Goal: Contribute content: Add original content to the website for others to see

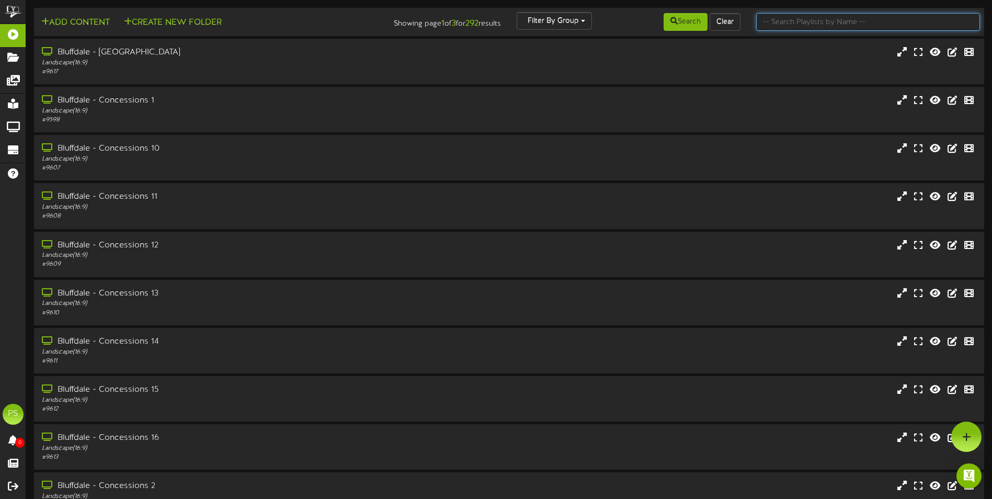
click at [792, 16] on input "text" at bounding box center [868, 22] width 224 height 18
type input "q"
click at [676, 19] on button "Search" at bounding box center [686, 22] width 44 height 18
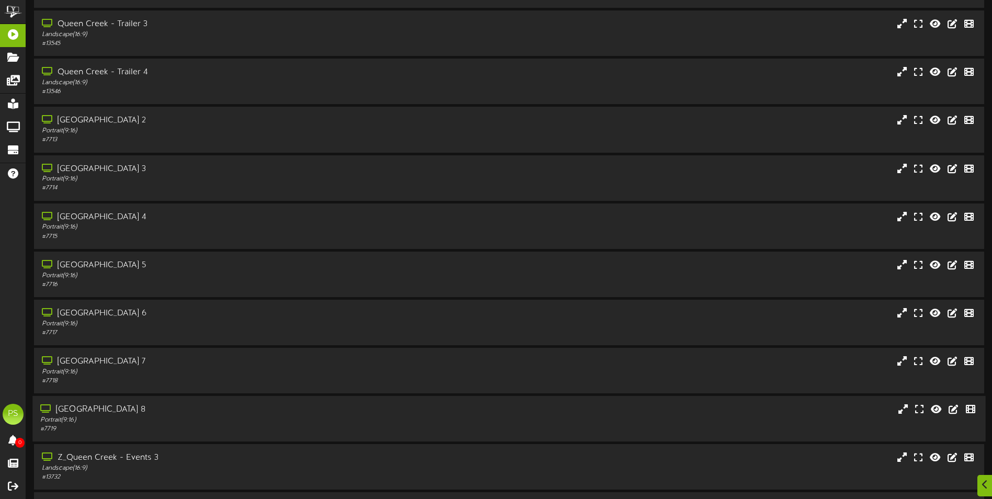
scroll to position [1262, 0]
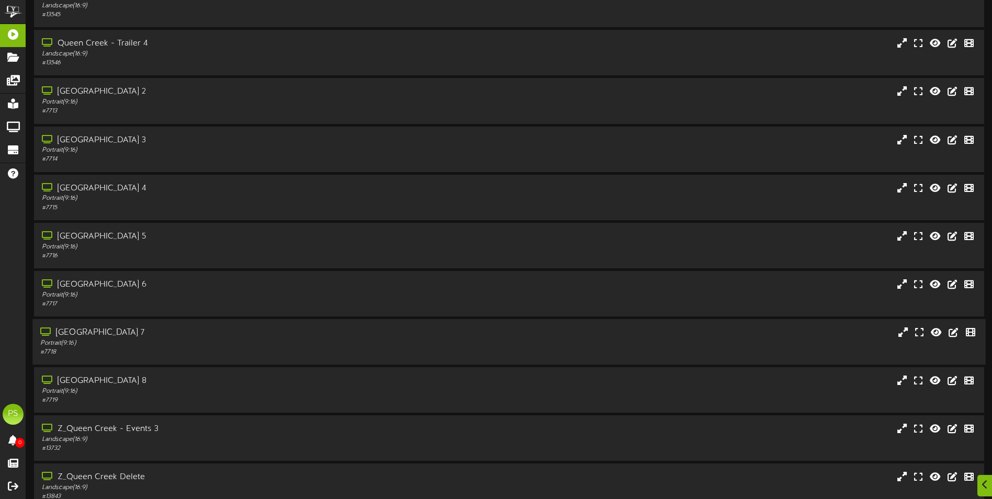
drag, startPoint x: 161, startPoint y: 385, endPoint x: 162, endPoint y: 344, distance: 41.9
click at [162, 380] on div "[GEOGRAPHIC_DATA] 8" at bounding box center [232, 381] width 380 height 12
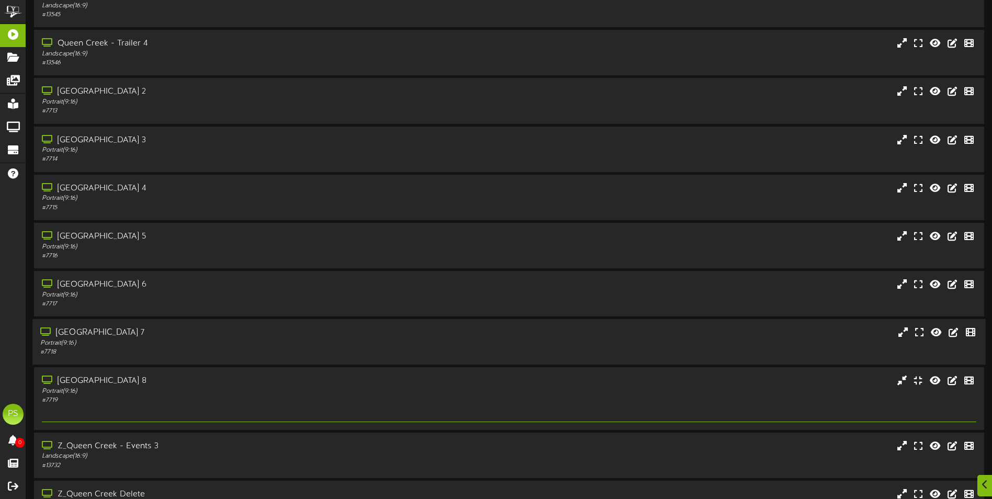
click at [162, 334] on div "[GEOGRAPHIC_DATA] 7" at bounding box center [230, 333] width 381 height 12
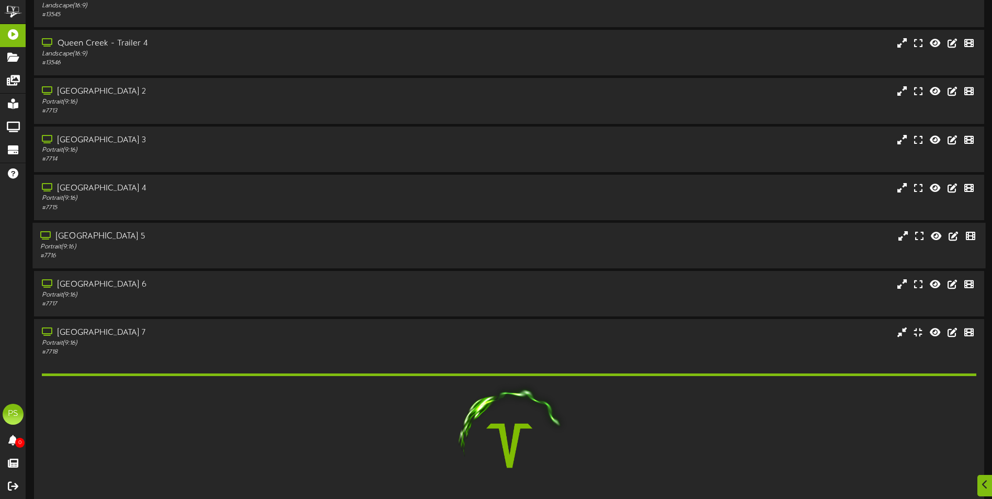
drag, startPoint x: 164, startPoint y: 297, endPoint x: 166, endPoint y: 253, distance: 44.0
click at [164, 296] on div "Portrait ( 9:16 )" at bounding box center [232, 295] width 380 height 9
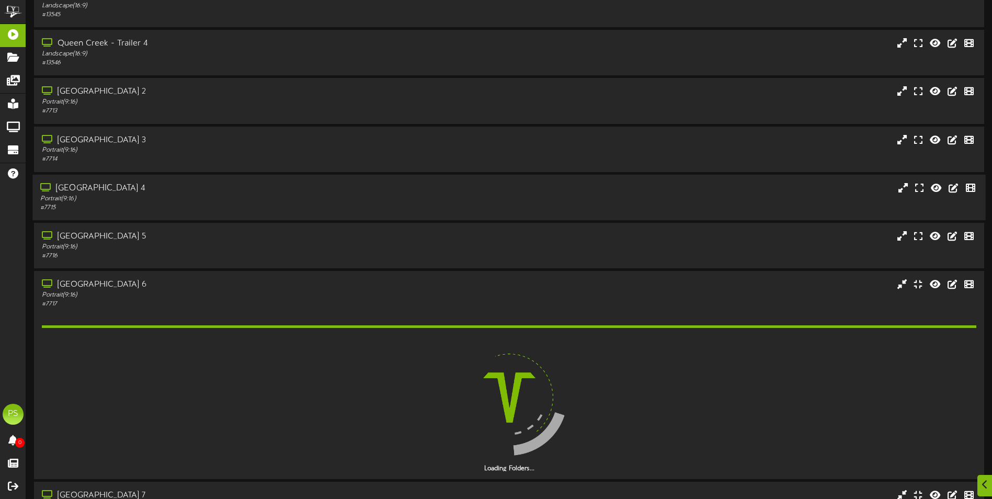
drag, startPoint x: 168, startPoint y: 242, endPoint x: 171, endPoint y: 194, distance: 48.2
click at [168, 240] on div "[GEOGRAPHIC_DATA] 5" at bounding box center [232, 237] width 380 height 12
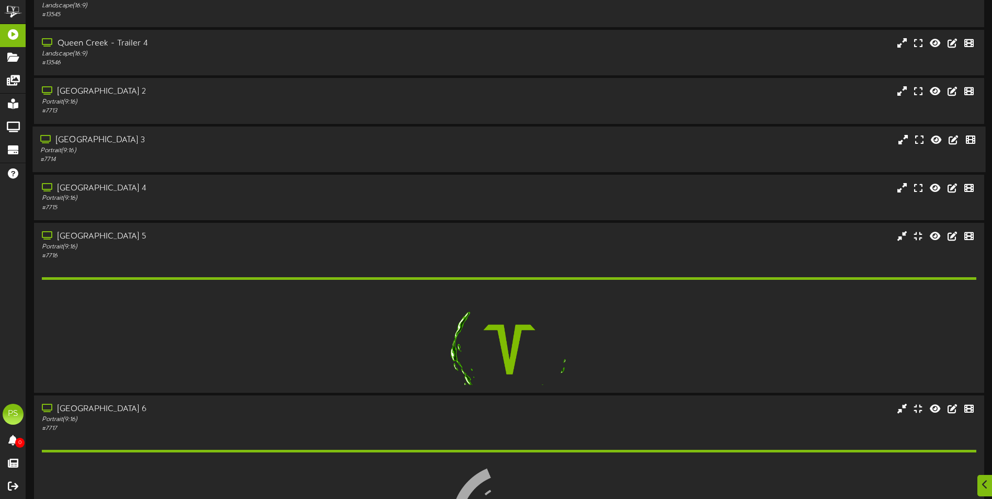
drag, startPoint x: 171, startPoint y: 192, endPoint x: 174, endPoint y: 164, distance: 28.4
click at [171, 191] on div "[GEOGRAPHIC_DATA] 4" at bounding box center [232, 189] width 380 height 12
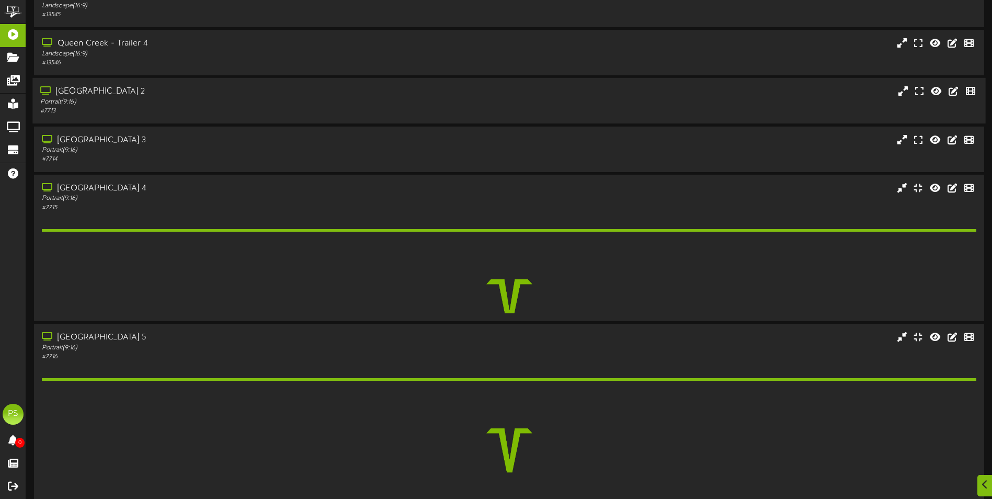
drag, startPoint x: 177, startPoint y: 142, endPoint x: 177, endPoint y: 106, distance: 35.6
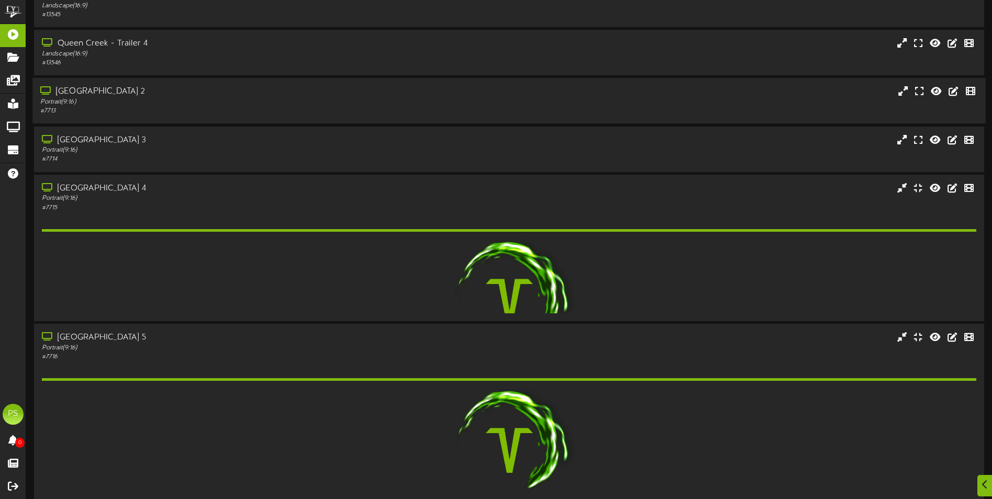
click at [177, 140] on div "[GEOGRAPHIC_DATA] 3" at bounding box center [232, 140] width 380 height 12
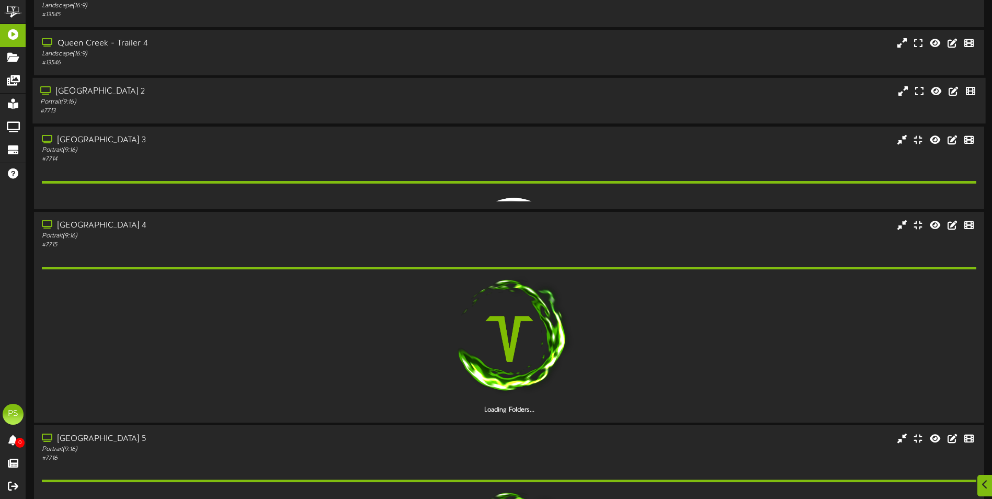
click at [177, 90] on div "[GEOGRAPHIC_DATA] 2" at bounding box center [230, 92] width 381 height 12
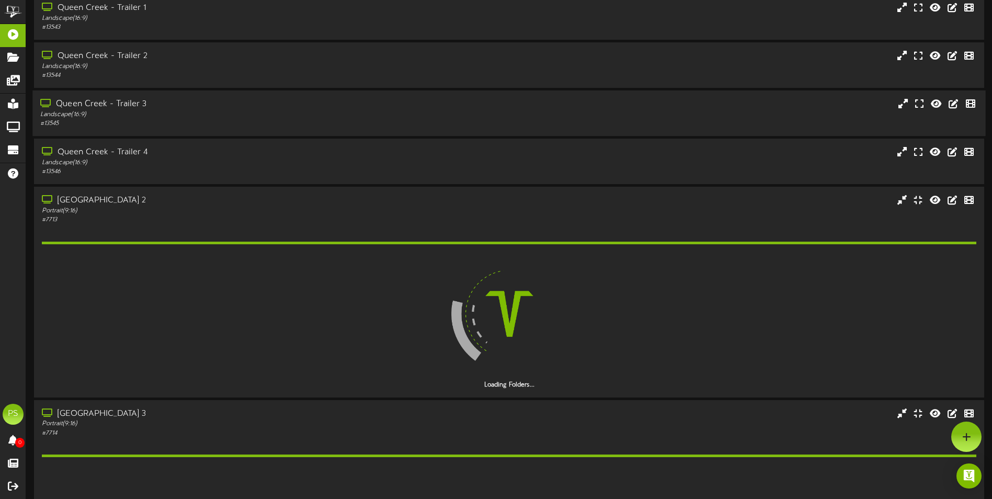
scroll to position [1052, 0]
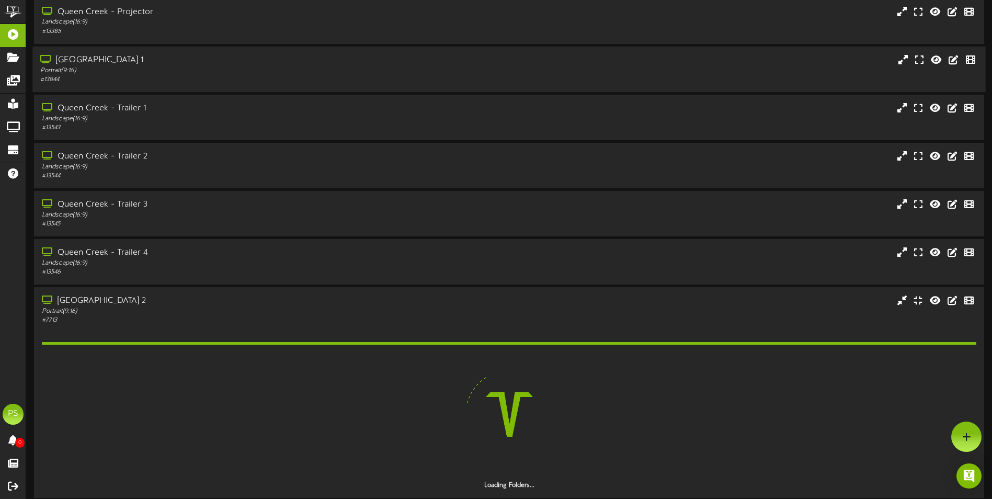
click at [180, 55] on div "Queen Creek - Theater 1" at bounding box center [230, 60] width 381 height 12
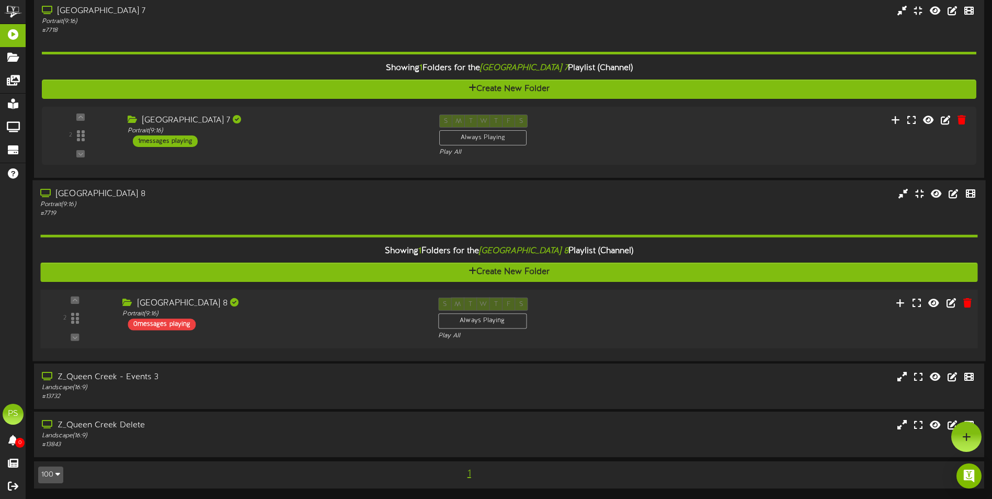
click at [304, 316] on div "Portrait ( 9:16 )" at bounding box center [272, 314] width 300 height 9
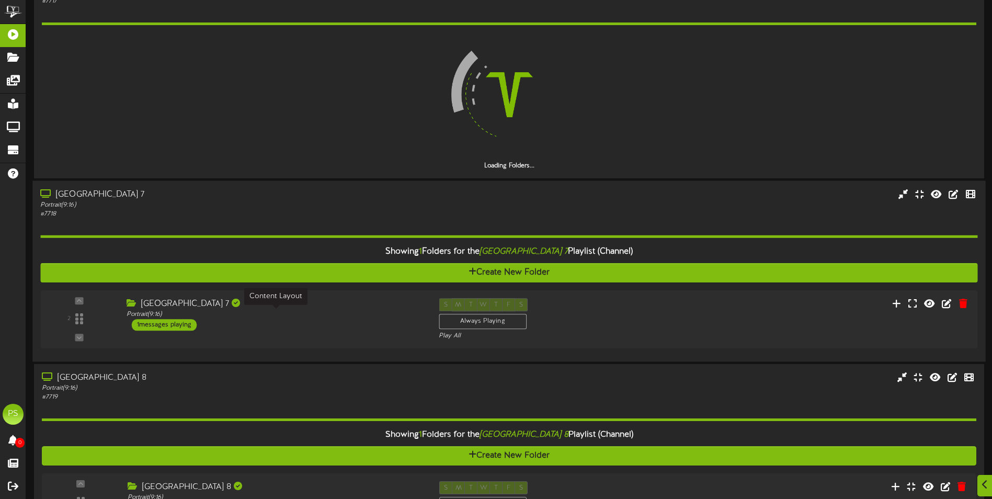
scroll to position [2415, 0]
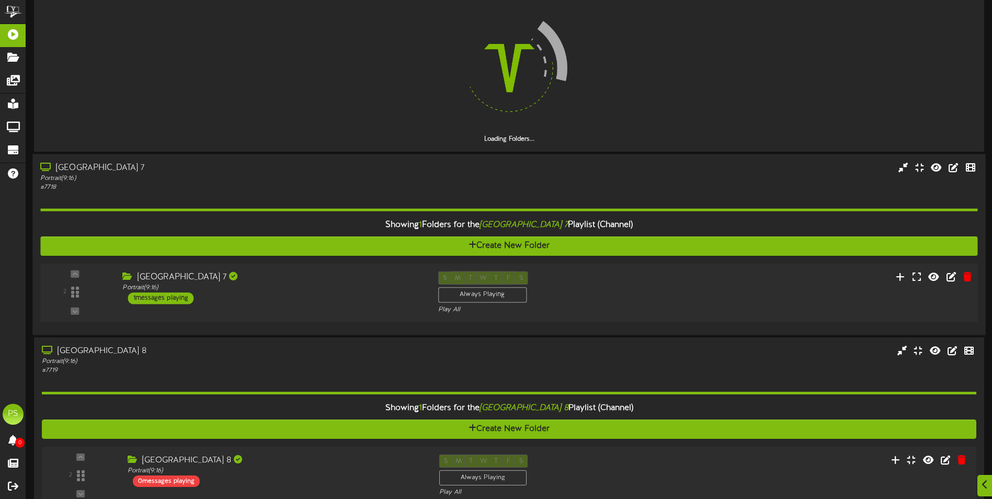
click at [328, 296] on div "Queen Creek Theater 7 Portrait ( 9:16 ) 1 messages playing" at bounding box center [272, 287] width 315 height 33
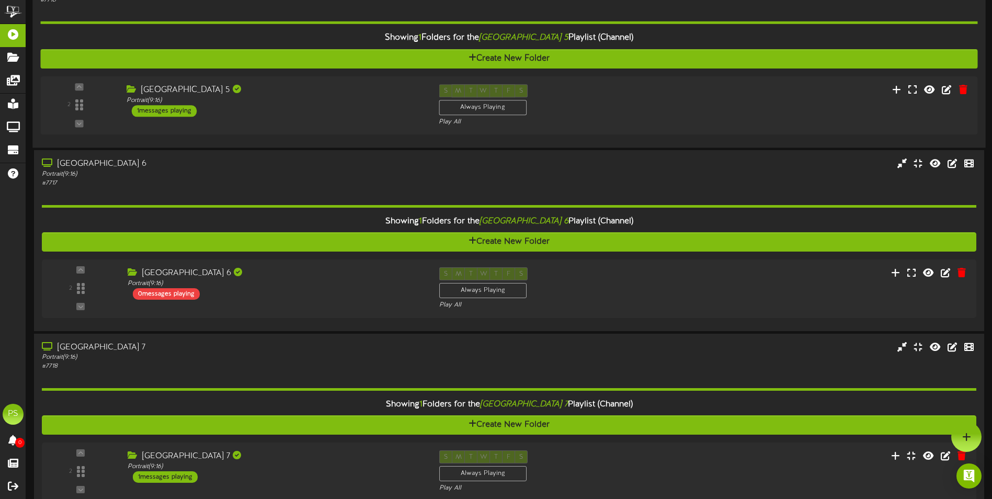
drag, startPoint x: 324, startPoint y: 274, endPoint x: 345, endPoint y: 15, distance: 259.2
click at [324, 265] on div "2 Portrait ( )" at bounding box center [509, 288] width 935 height 58
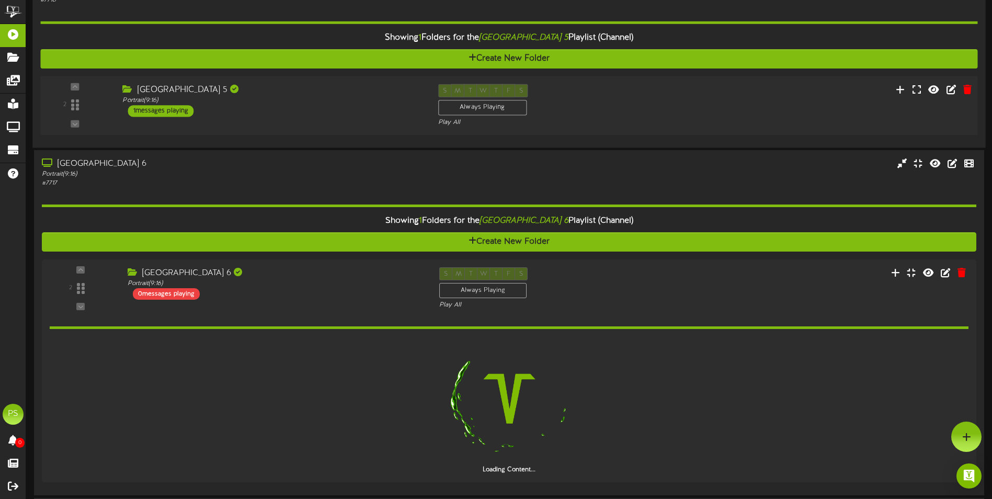
click at [345, 91] on div "[GEOGRAPHIC_DATA] 5" at bounding box center [272, 90] width 300 height 12
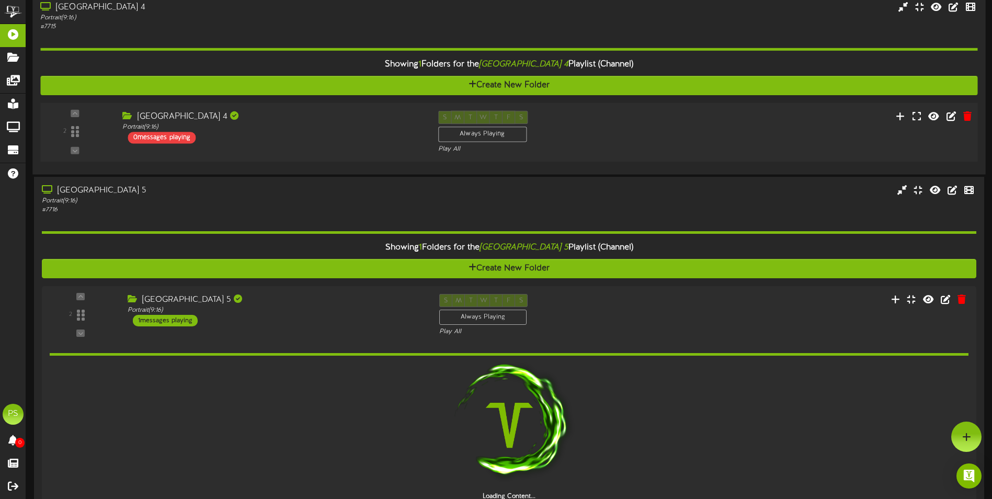
click at [351, 136] on div "Queen Creek Theater 4 Portrait ( 9:16 ) 0 messages playing" at bounding box center [272, 127] width 315 height 33
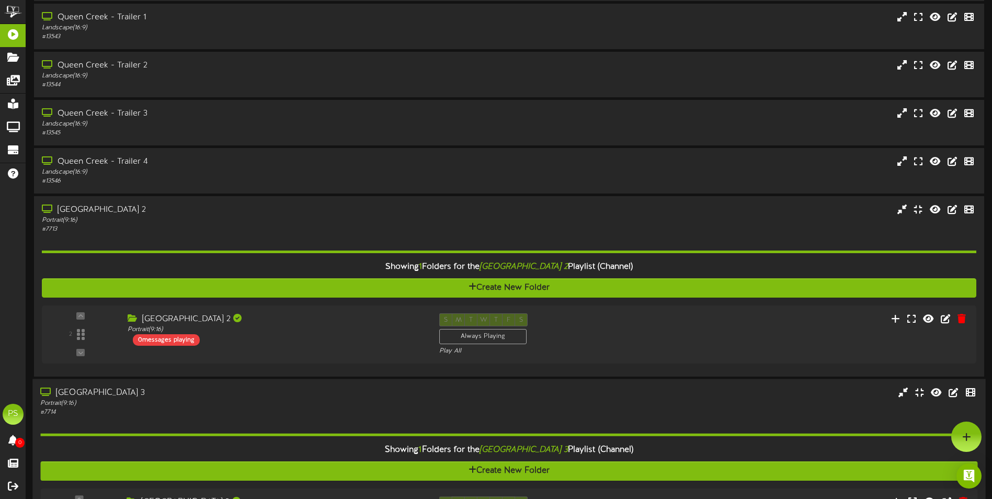
scroll to position [1121, 0]
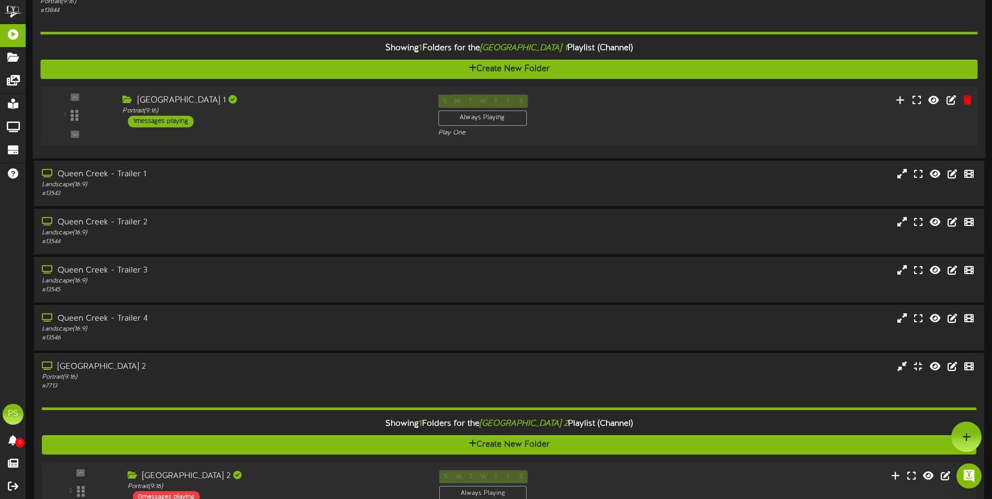
click at [303, 106] on div "[GEOGRAPHIC_DATA] 1" at bounding box center [272, 100] width 300 height 12
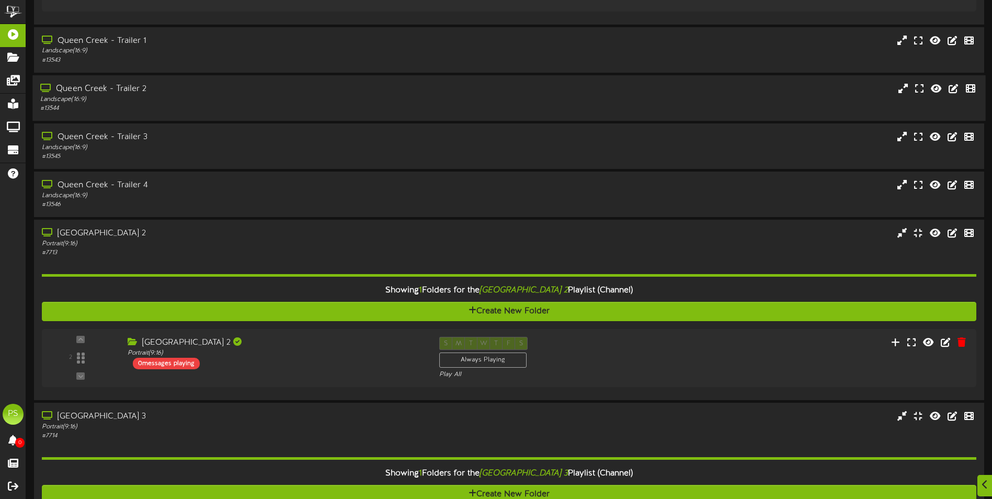
scroll to position [1592, 0]
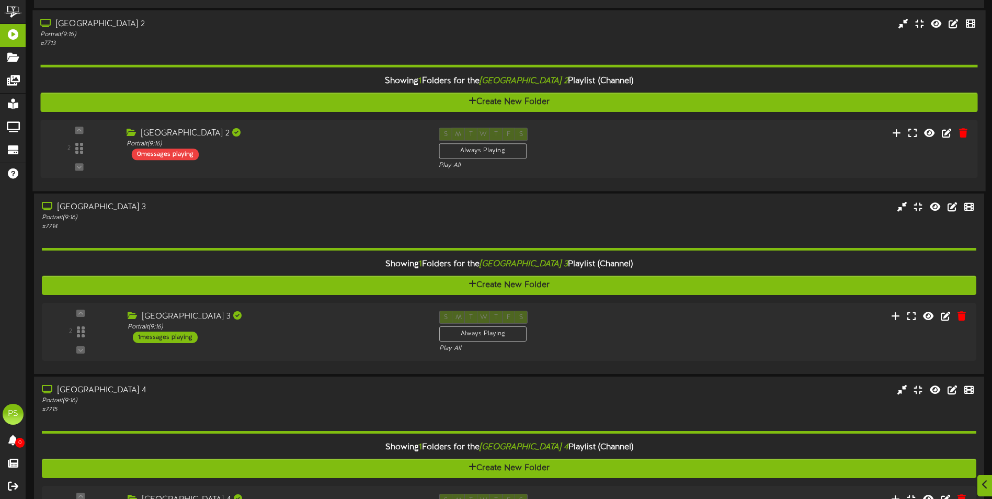
click at [327, 115] on div "Showing 1 Folders for the Queen Creek Theater 2 Playlist (Channel) Create New F…" at bounding box center [508, 115] width 937 height 135
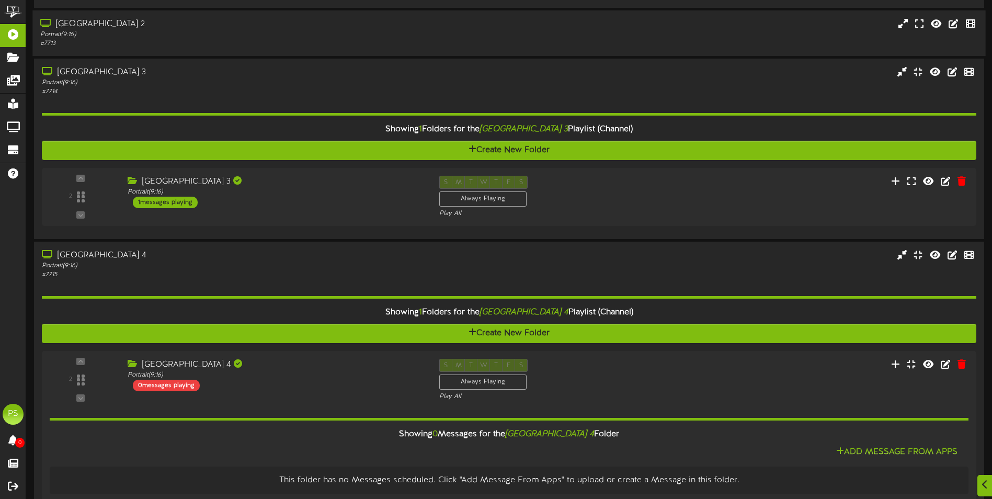
click at [327, 25] on div "[GEOGRAPHIC_DATA] 2" at bounding box center [230, 24] width 381 height 12
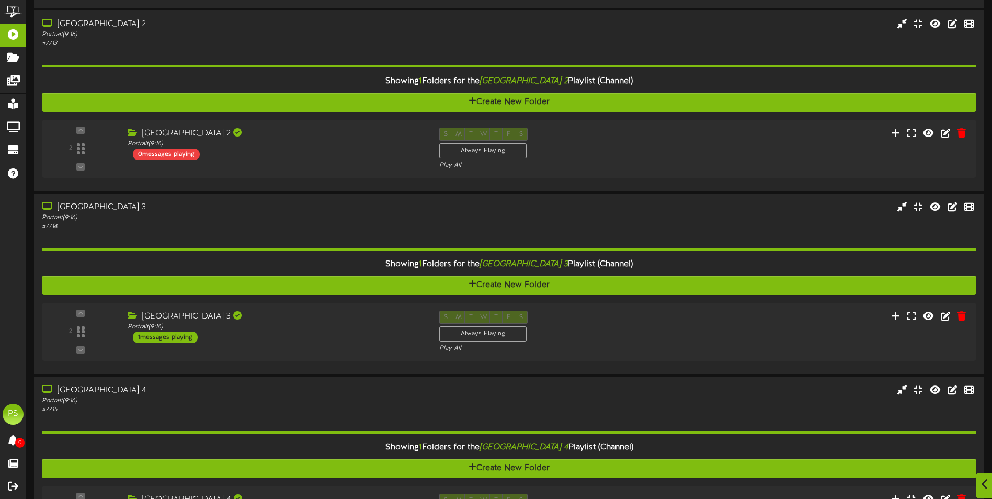
click at [985, 483] on icon at bounding box center [985, 485] width 7 height 12
click at [963, 444] on div at bounding box center [966, 437] width 30 height 30
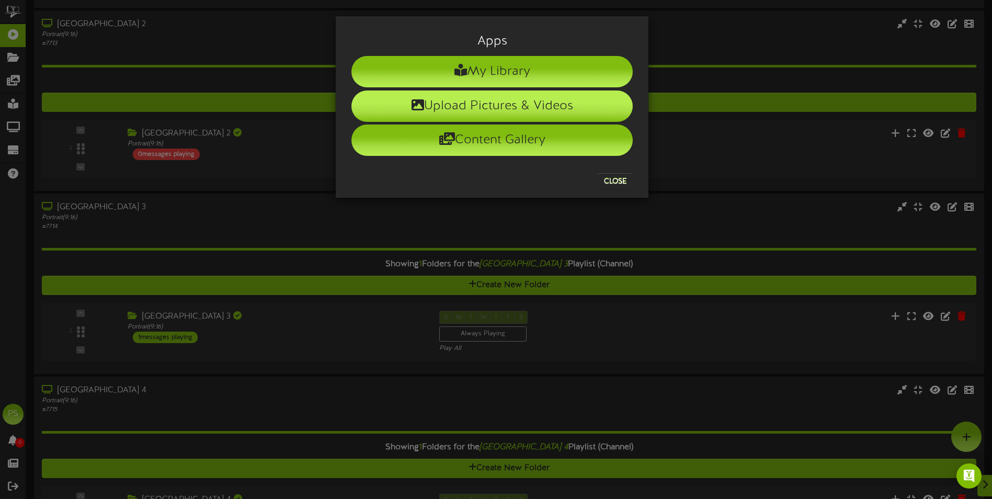
click at [478, 101] on li "Upload Pictures & Videos" at bounding box center [491, 105] width 281 height 31
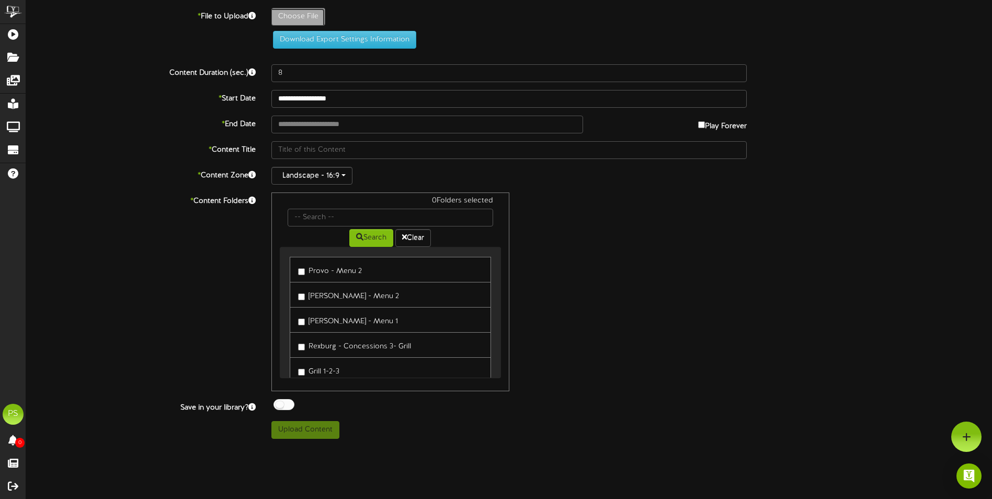
type input "**********"
type input "DA3_OfficialPoster1"
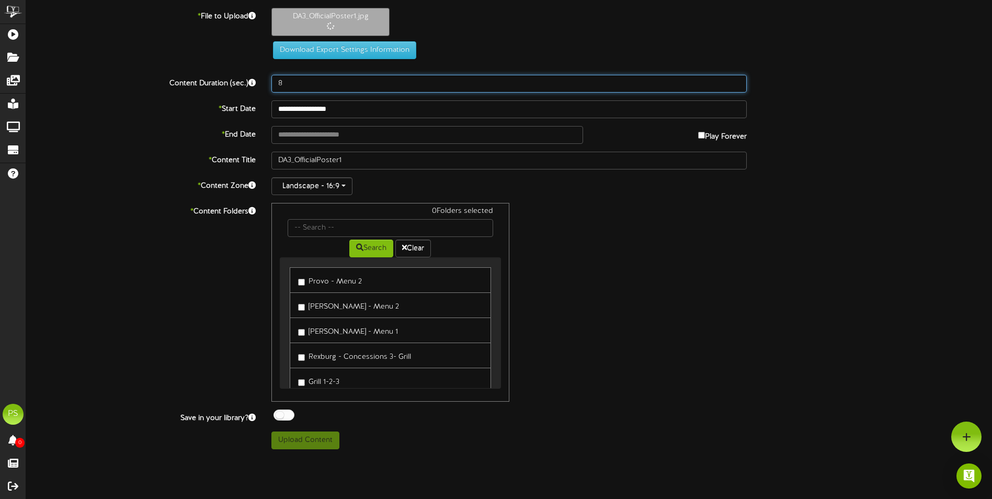
click at [308, 85] on input "8" at bounding box center [508, 84] width 475 height 18
type input "3000"
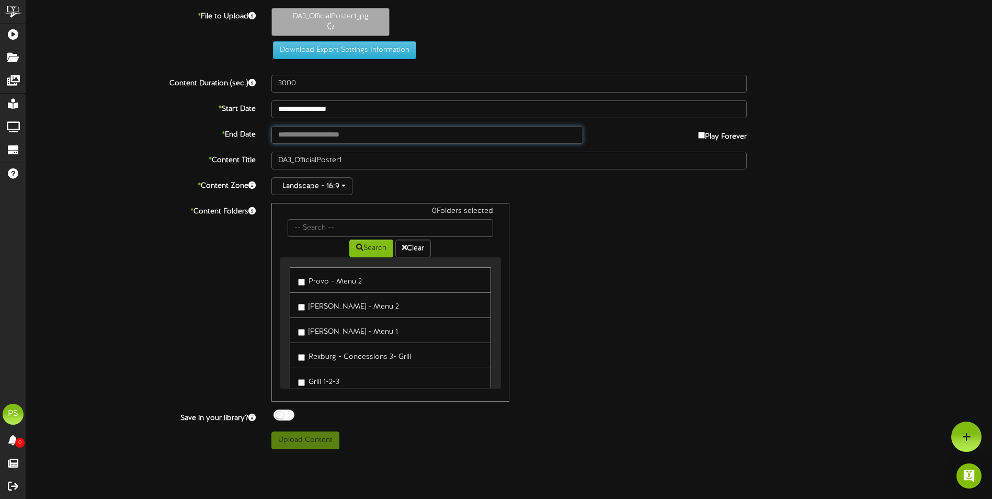
click at [326, 127] on input "text" at bounding box center [427, 135] width 312 height 18
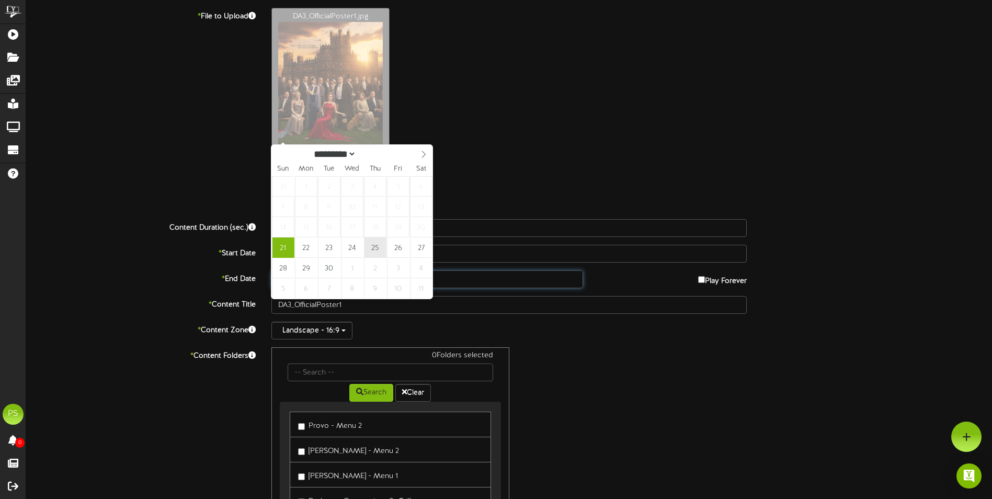
type input "**********"
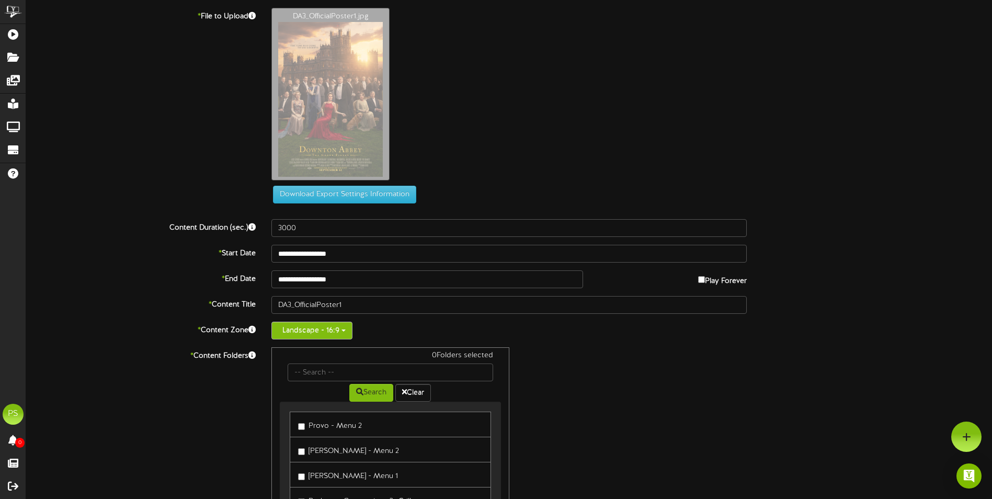
click at [310, 328] on button "Landscape - 16:9" at bounding box center [311, 331] width 81 height 18
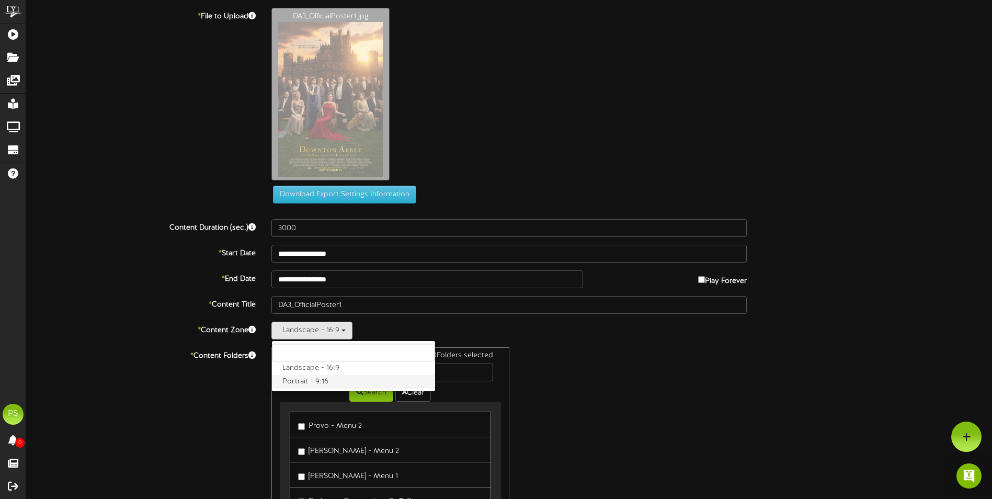
click at [299, 382] on label "Portrait - 9:16" at bounding box center [353, 382] width 163 height 14
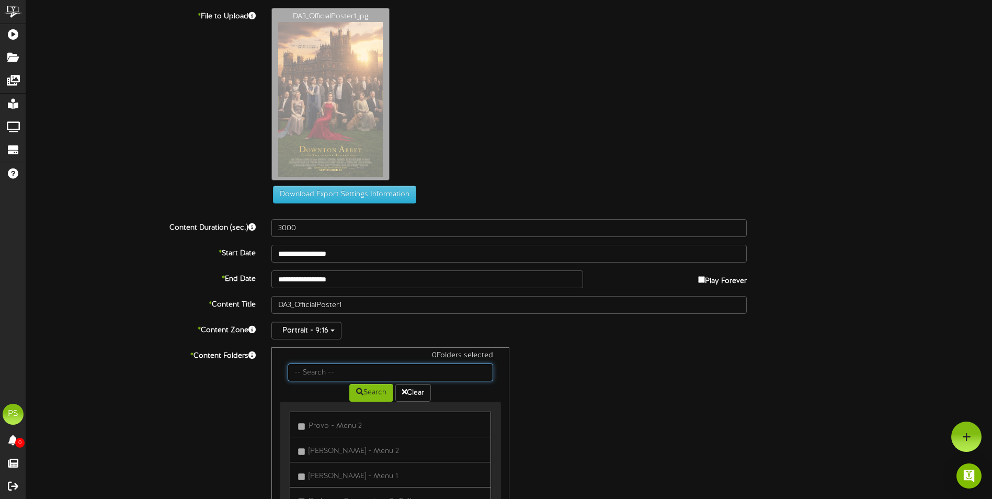
click at [323, 377] on input "text" at bounding box center [390, 373] width 205 height 18
type input "queen creek"
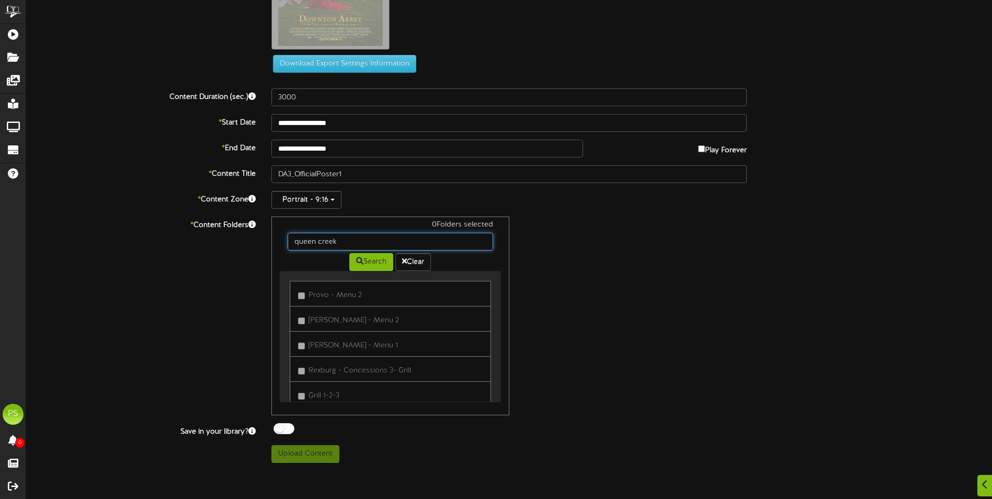
scroll to position [262, 0]
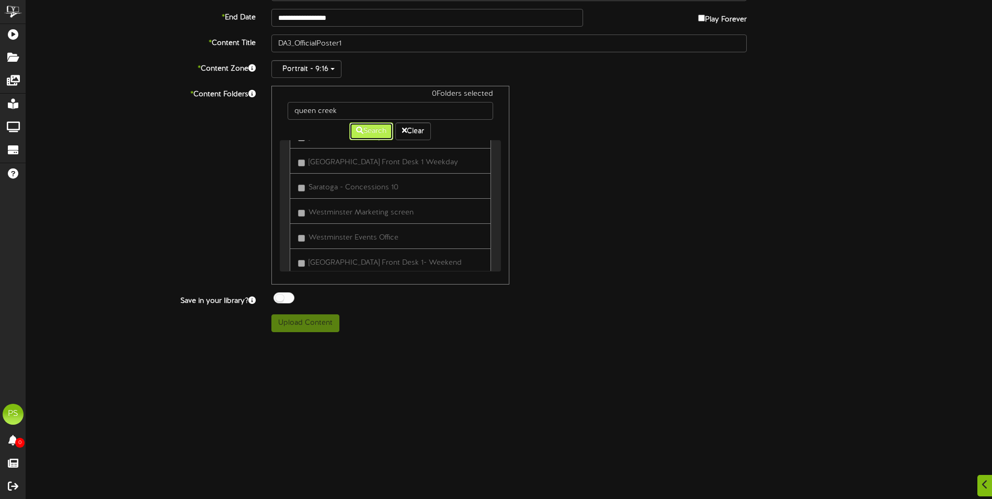
click at [357, 129] on icon at bounding box center [359, 130] width 7 height 7
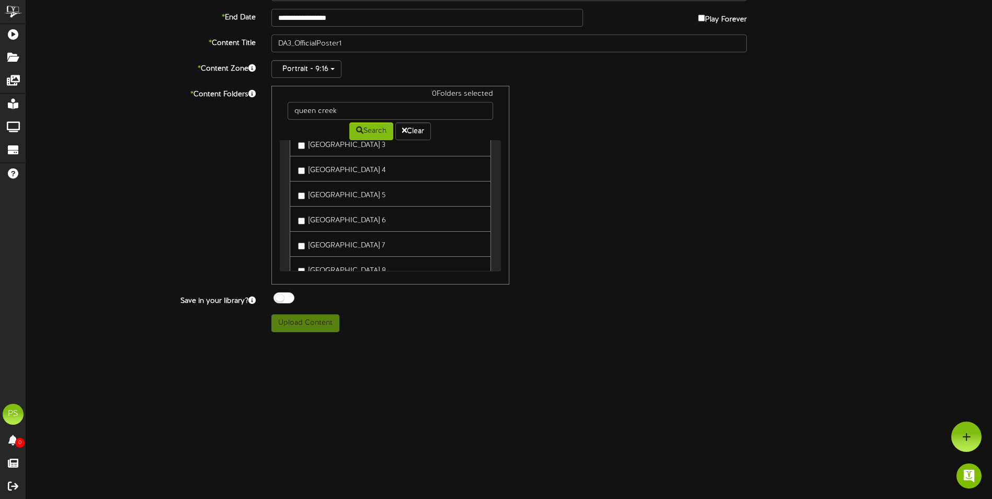
click at [365, 172] on label "[GEOGRAPHIC_DATA] 4" at bounding box center [342, 169] width 88 height 14
click at [300, 324] on button "Upload Content" at bounding box center [305, 323] width 68 height 18
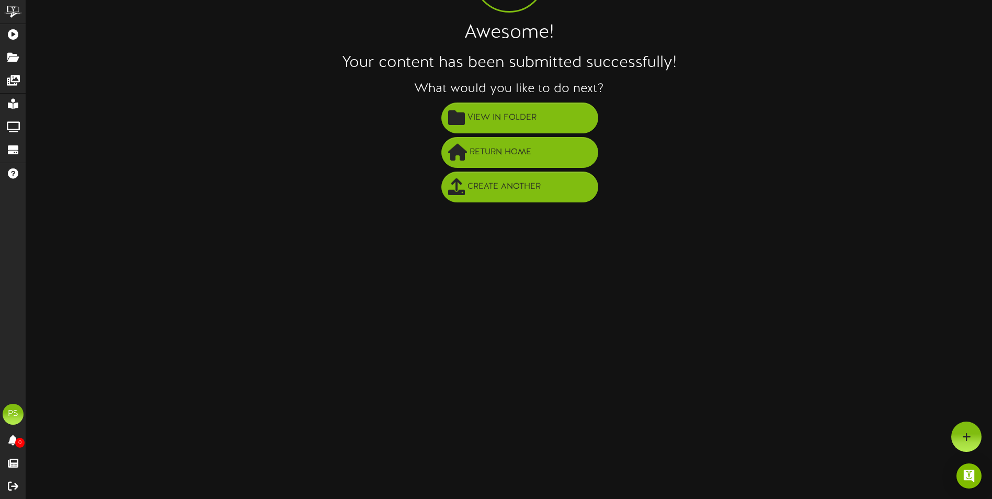
scroll to position [0, 0]
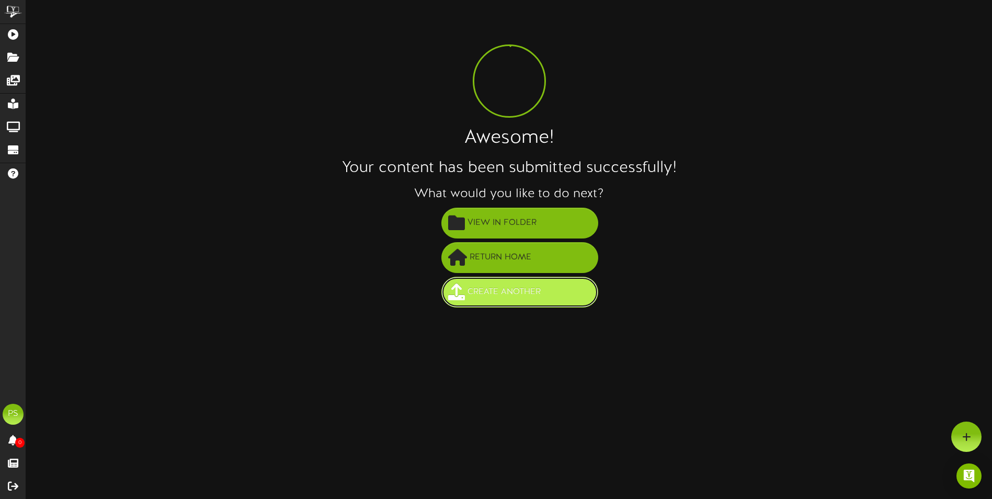
click at [497, 294] on span "Create Another" at bounding box center [504, 291] width 78 height 17
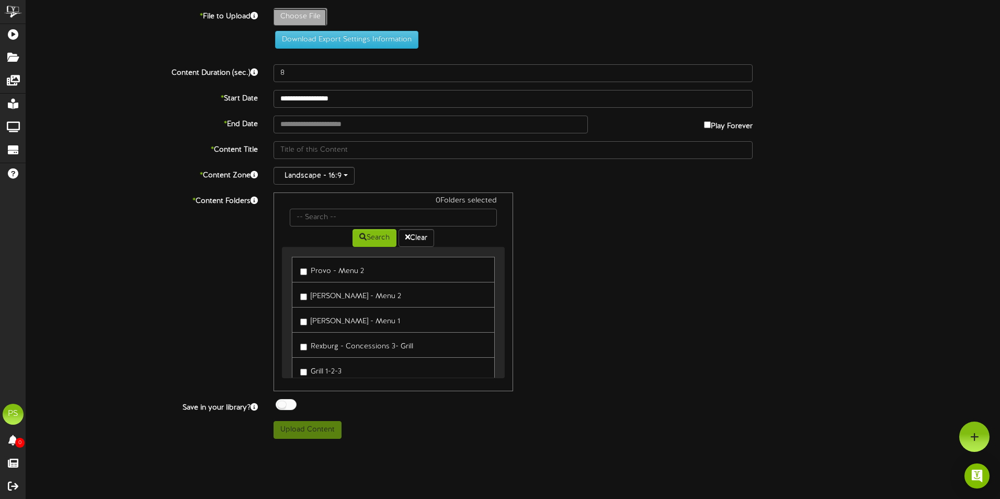
type input "**********"
type input "CJRLR_VERT_MAIN_2764x4096_DOM_rgb_1920px"
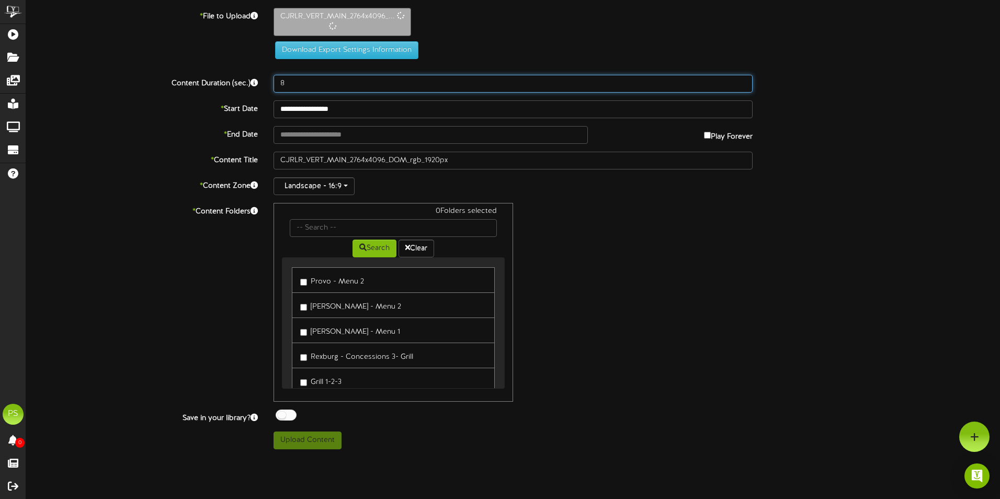
drag, startPoint x: 292, startPoint y: 76, endPoint x: 265, endPoint y: 77, distance: 26.7
click at [268, 78] on div "8" at bounding box center [513, 84] width 495 height 18
type input "3000"
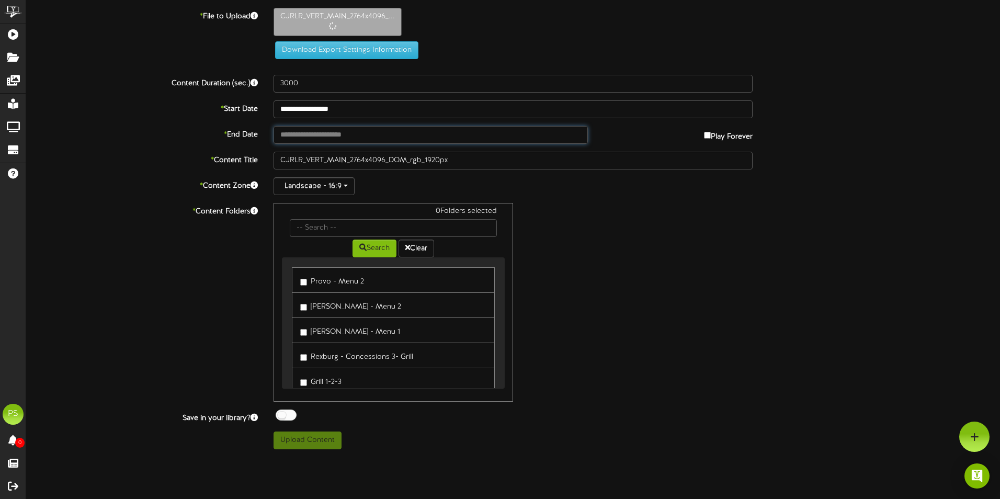
click at [311, 130] on input "text" at bounding box center [431, 135] width 314 height 18
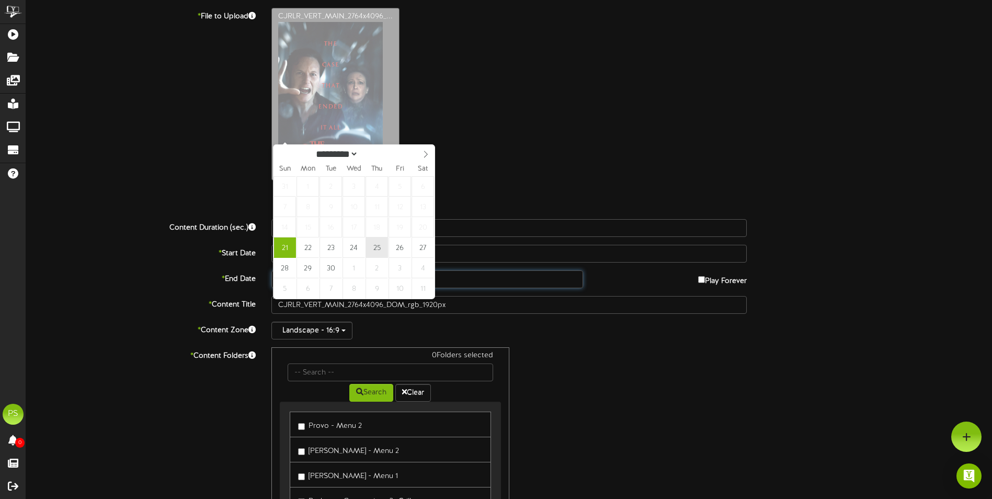
type input "**********"
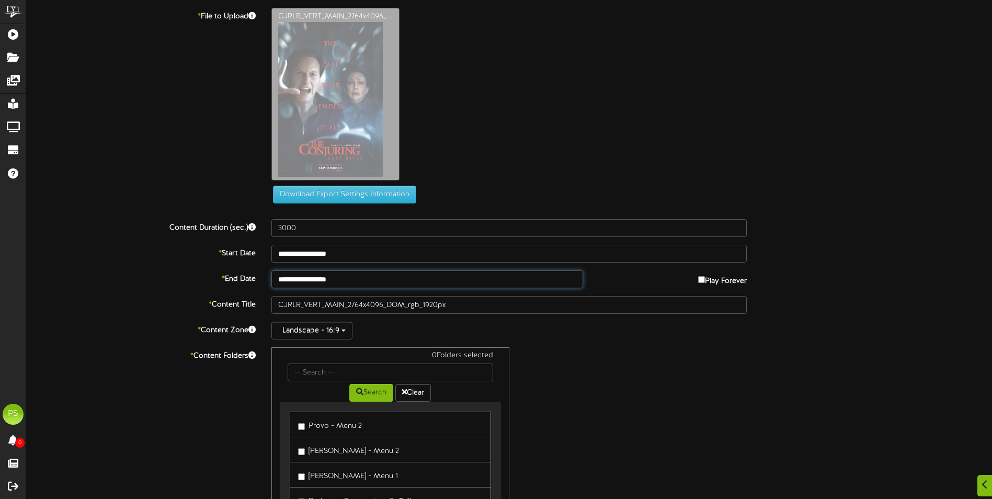
scroll to position [103, 0]
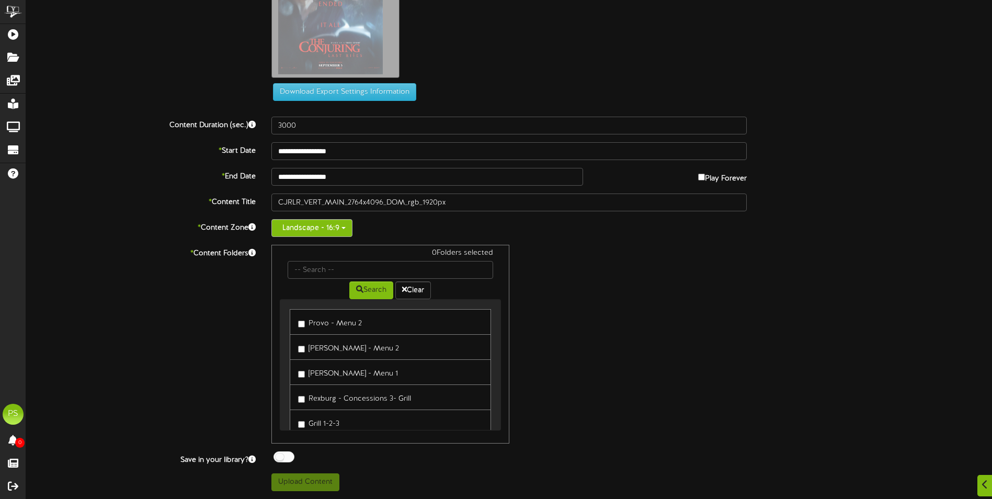
click at [305, 224] on button "Landscape - 16:9" at bounding box center [311, 228] width 81 height 18
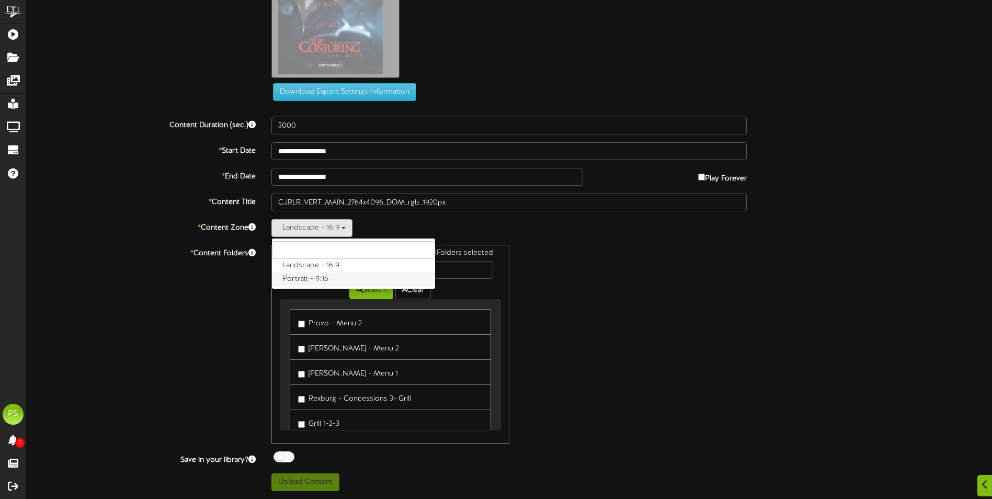
click at [302, 282] on label "Portrait - 9:16" at bounding box center [353, 280] width 163 height 14
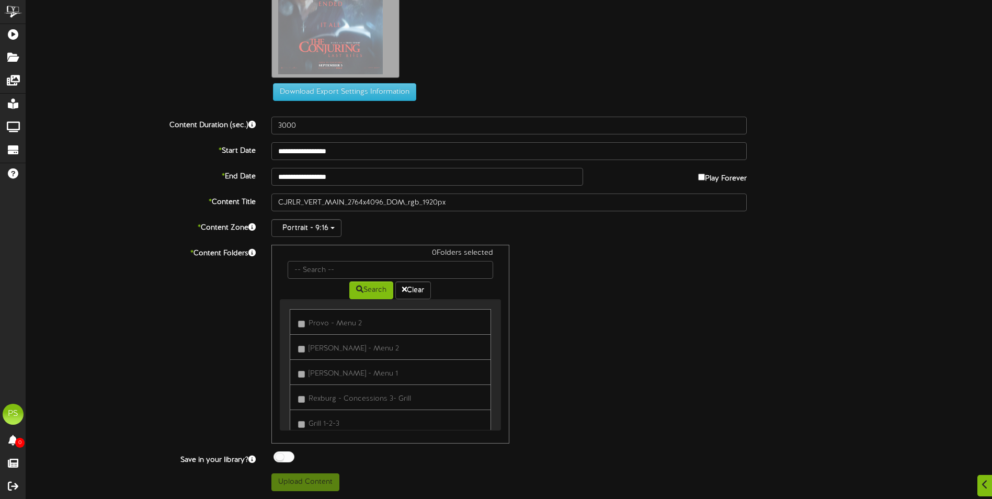
click at [325, 259] on div "0 Folders selected" at bounding box center [390, 254] width 221 height 13
click at [325, 277] on input "text" at bounding box center [390, 270] width 205 height 18
type input "queen creek"
click at [370, 293] on button "Search" at bounding box center [371, 290] width 44 height 18
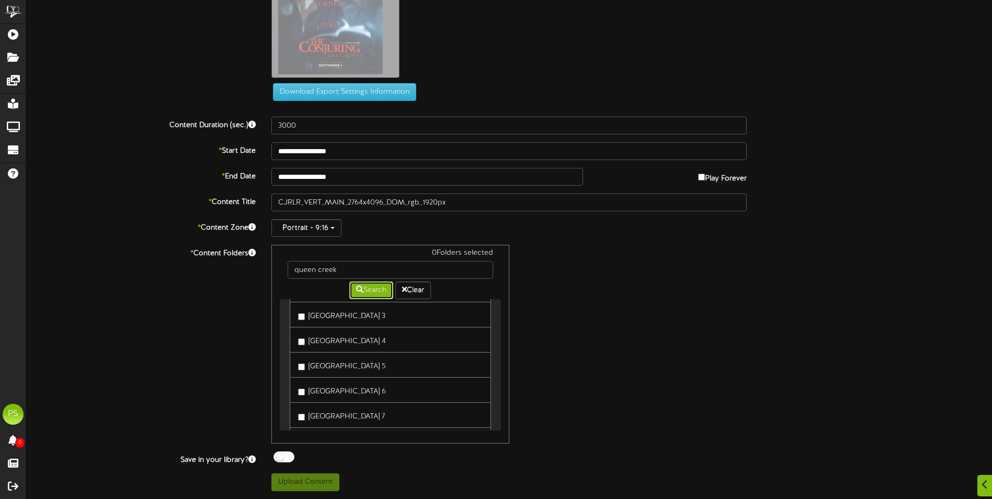
scroll to position [628, 0]
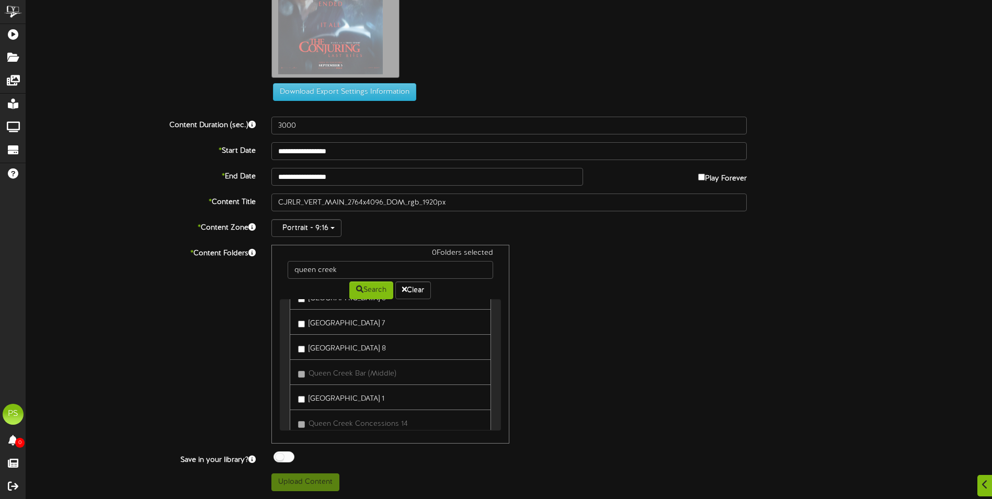
click at [340, 347] on label "[GEOGRAPHIC_DATA] 8" at bounding box center [342, 347] width 88 height 14
click at [308, 481] on button "Upload Content" at bounding box center [305, 482] width 68 height 18
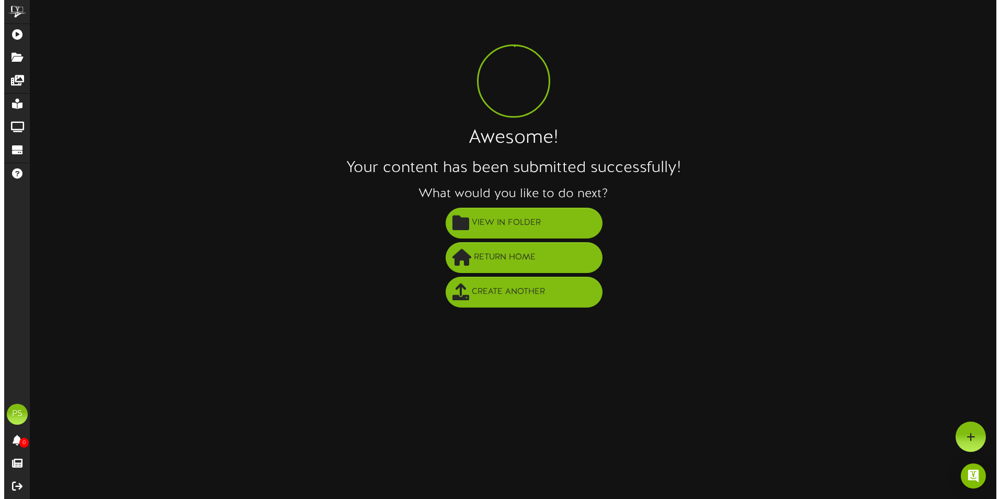
scroll to position [0, 0]
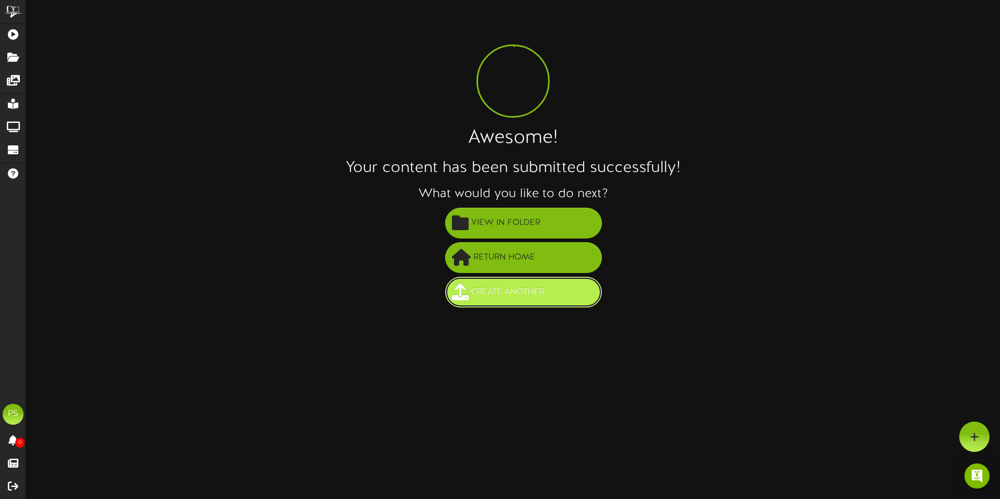
click at [535, 291] on span "Create Another" at bounding box center [508, 291] width 78 height 17
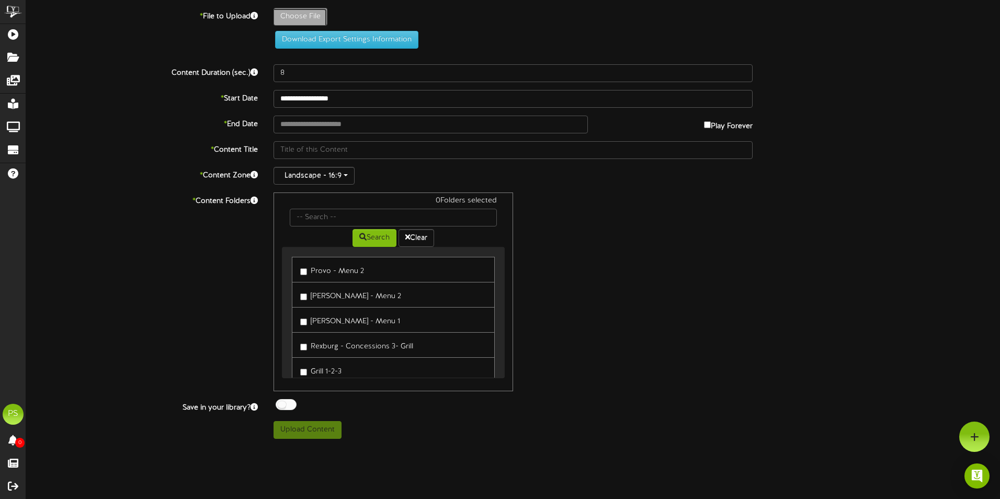
type input "**********"
type input "ABBBJ_Digi_2160x3840_TSR_01_wRatingDate_1920px"
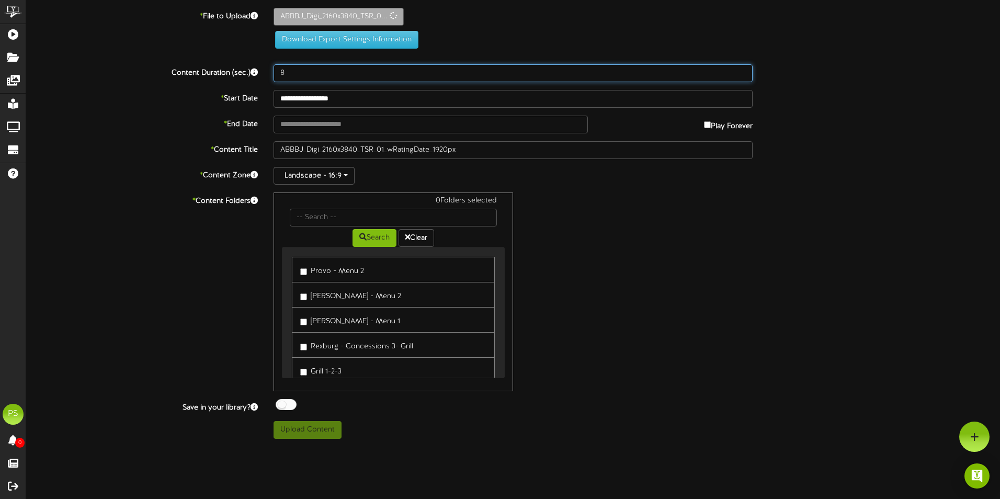
click at [280, 77] on input "8" at bounding box center [513, 73] width 479 height 18
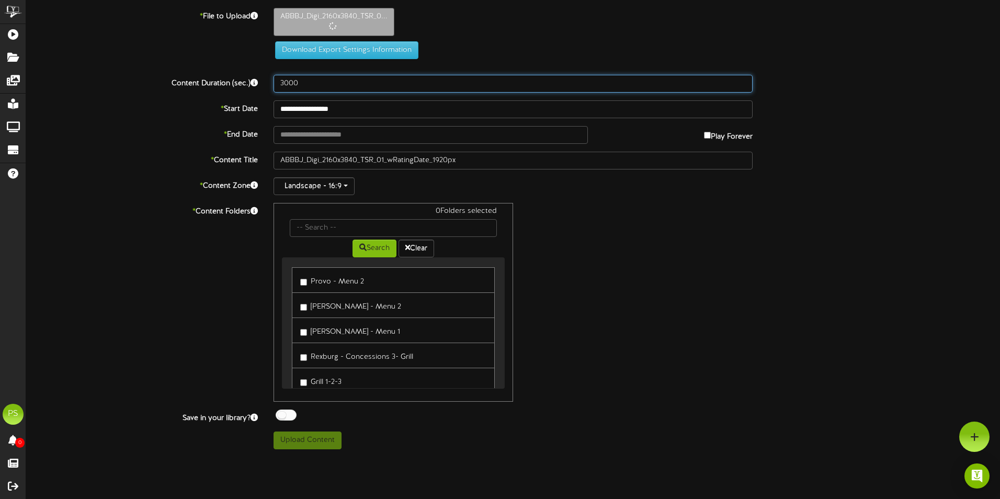
type input "3000"
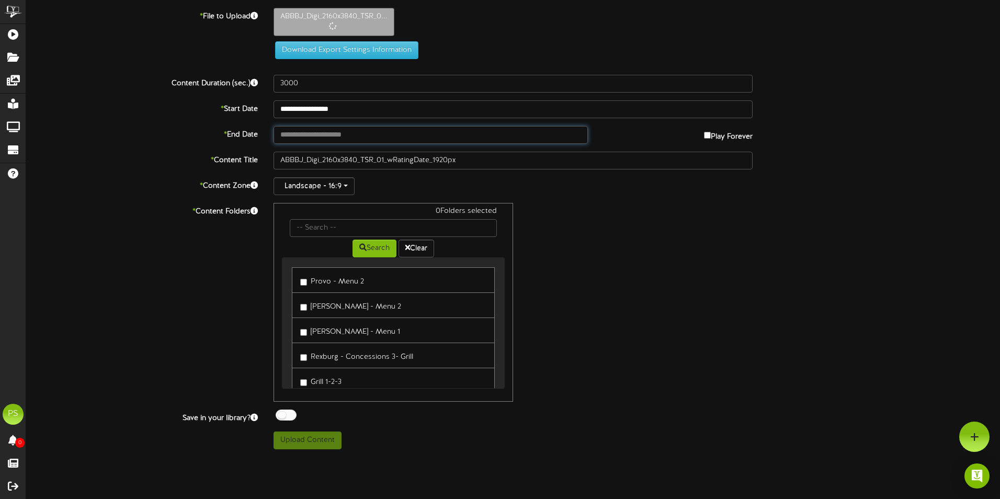
click at [309, 141] on body "ChannelValet Playlists Folders Messages My Library Groups Devices Help PS [PERS…" at bounding box center [500, 228] width 1000 height 457
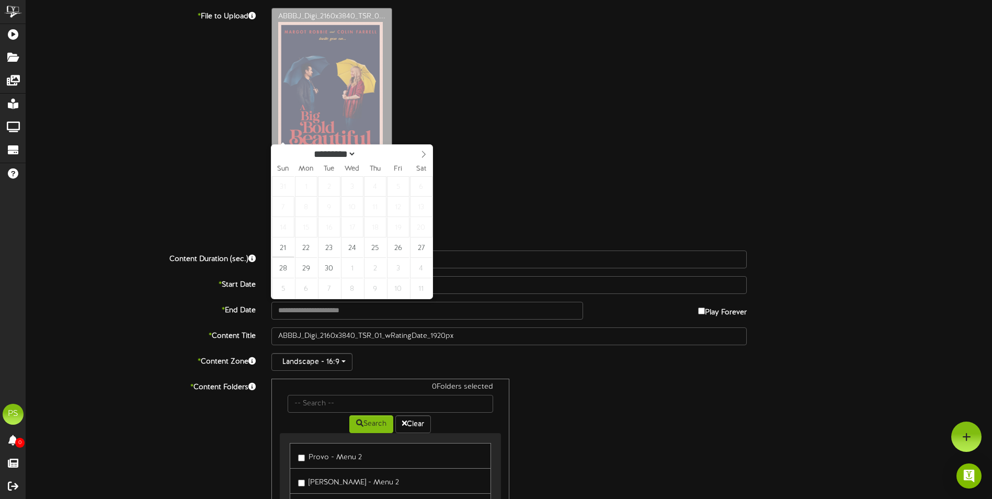
click at [492, 165] on div "ABBBJ_Digi_2160x3840_TSR_0..." at bounding box center [632, 112] width 736 height 209
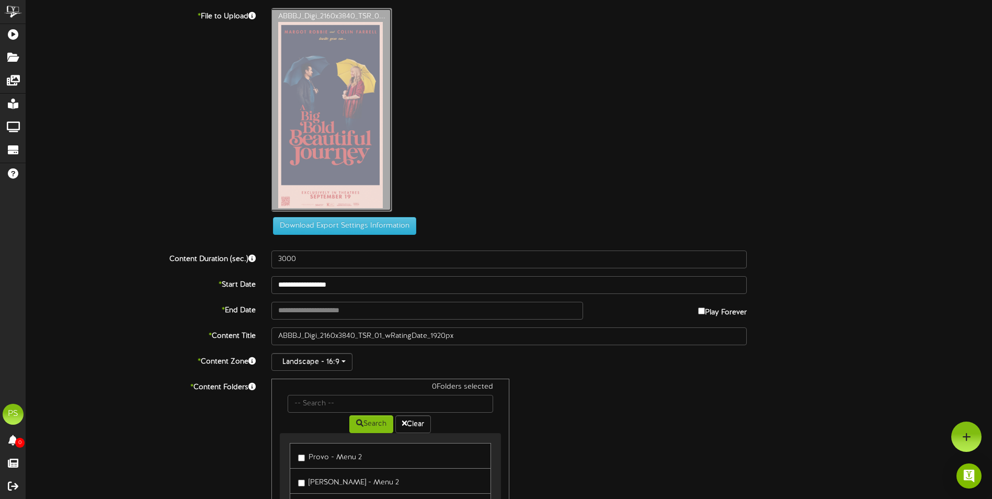
type input "**********"
type input "DSIC_Versus1KV_DigitalPoster_2000x3000_EN_USCA_1920px1"
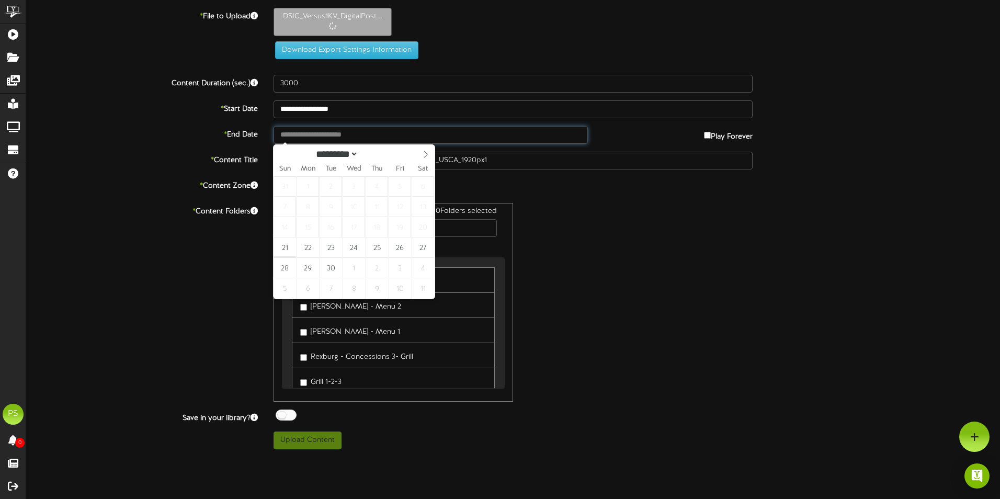
click at [328, 132] on input "text" at bounding box center [431, 135] width 314 height 18
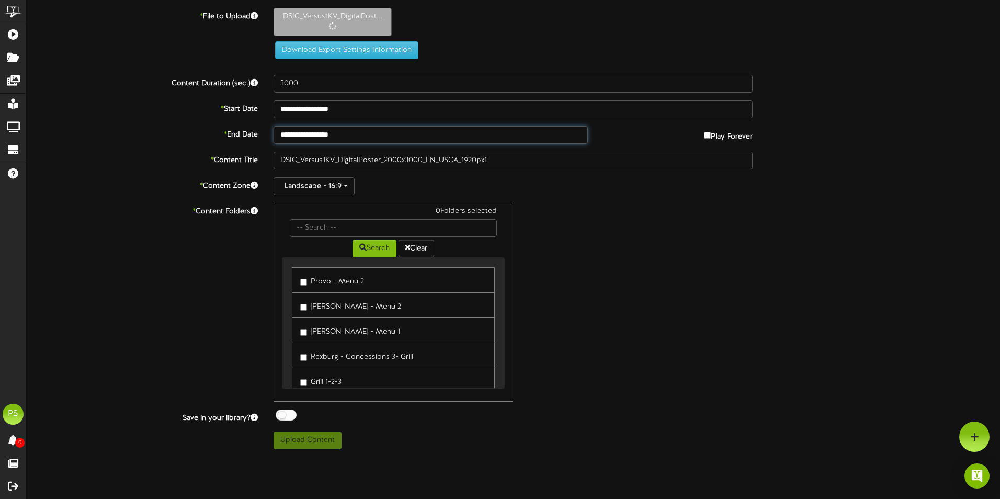
type input "**********"
click at [317, 185] on button "Landscape - 16:9" at bounding box center [314, 186] width 81 height 18
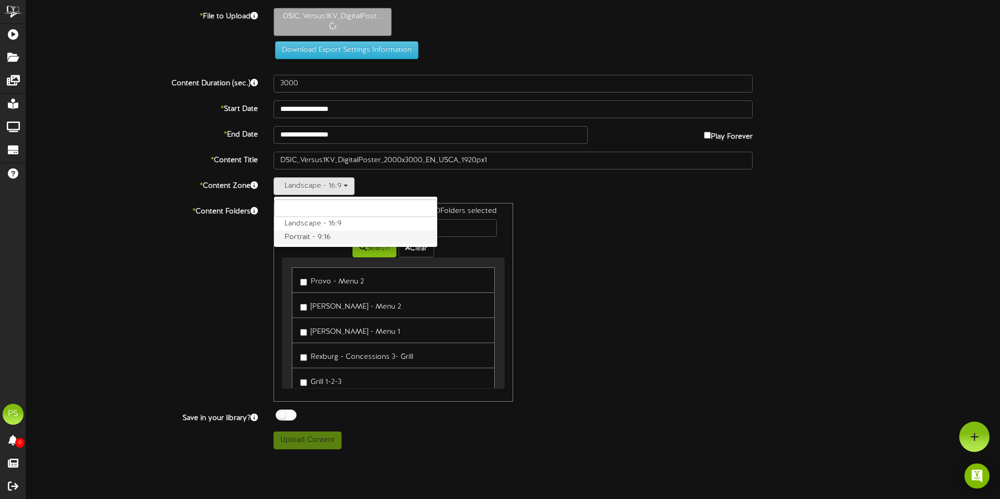
click at [313, 234] on label "Portrait - 9:16" at bounding box center [355, 238] width 163 height 14
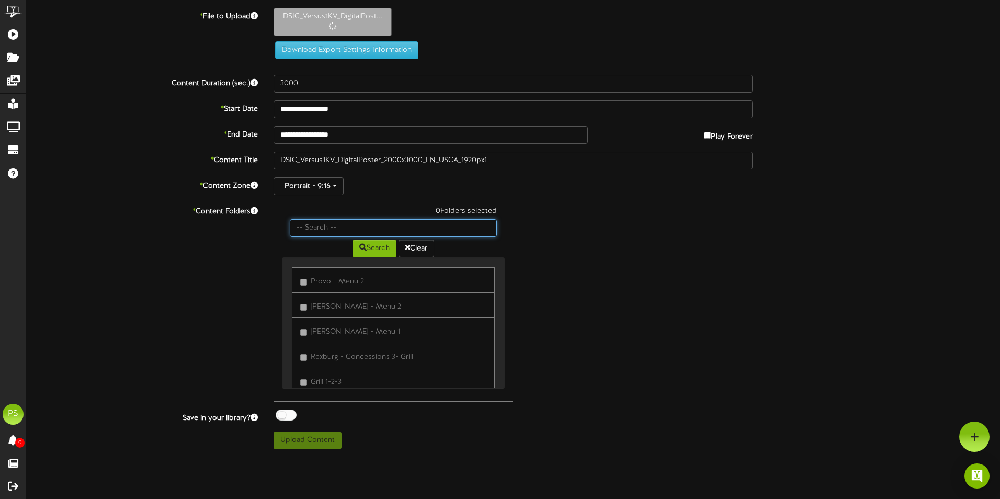
click at [316, 233] on input "text" at bounding box center [393, 228] width 207 height 18
type input "queen creek"
click at [368, 251] on button "Search" at bounding box center [375, 249] width 44 height 18
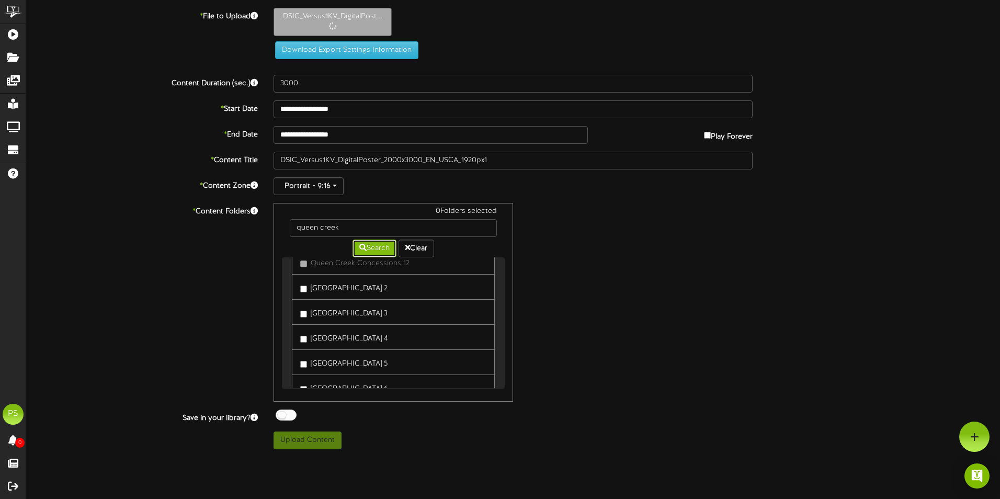
scroll to position [575, 0]
click at [339, 320] on link "[GEOGRAPHIC_DATA] 7" at bounding box center [393, 333] width 203 height 26
click at [337, 310] on label "[GEOGRAPHIC_DATA] 6" at bounding box center [344, 307] width 88 height 14
click at [282, 442] on button "Upload Content" at bounding box center [308, 441] width 68 height 18
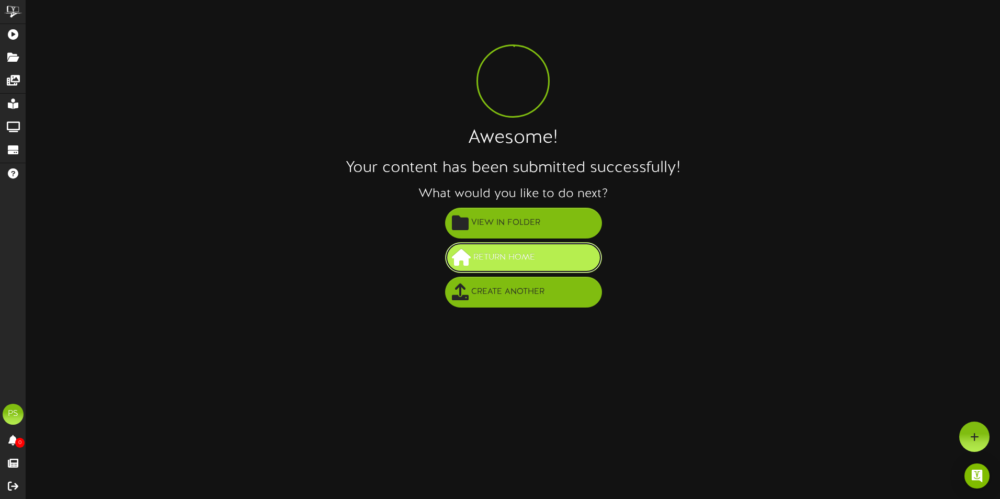
click at [531, 259] on span "Return Home" at bounding box center [504, 257] width 67 height 17
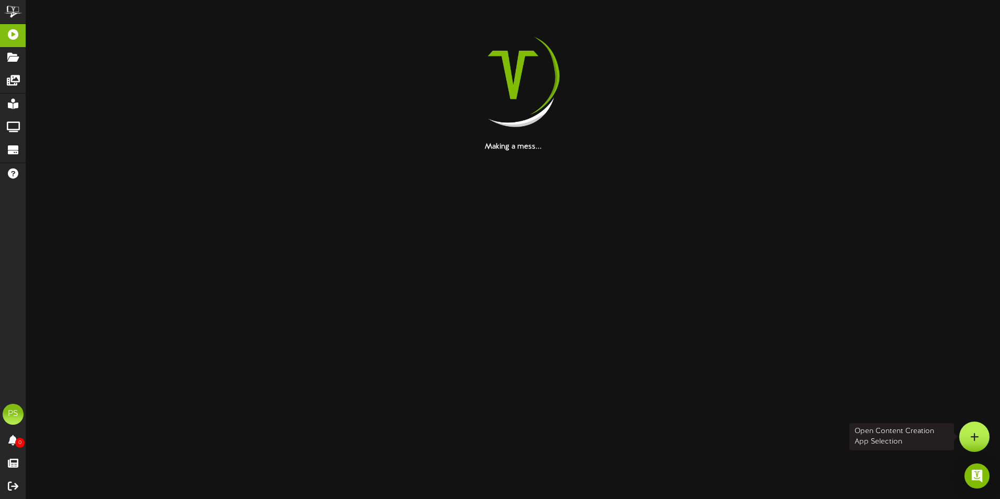
click at [968, 434] on div at bounding box center [974, 437] width 30 height 30
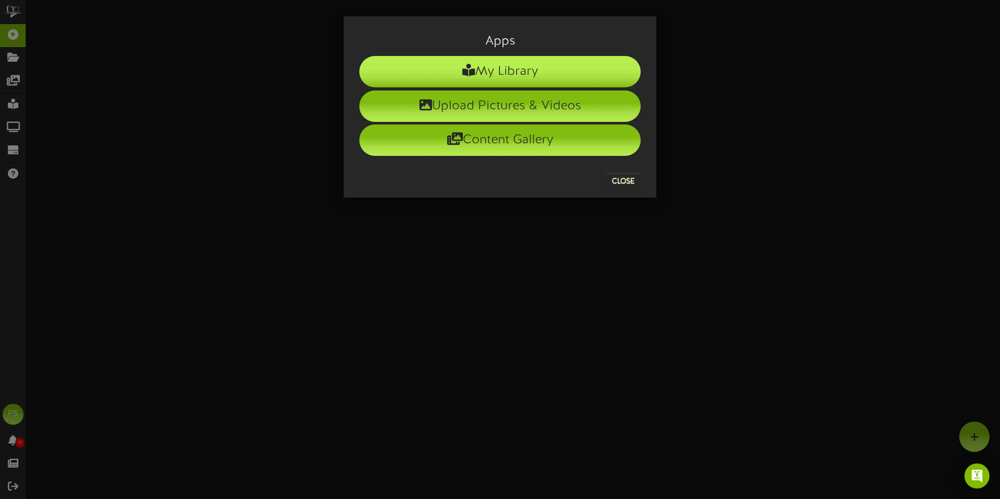
click at [481, 69] on li "My Library" at bounding box center [499, 71] width 281 height 31
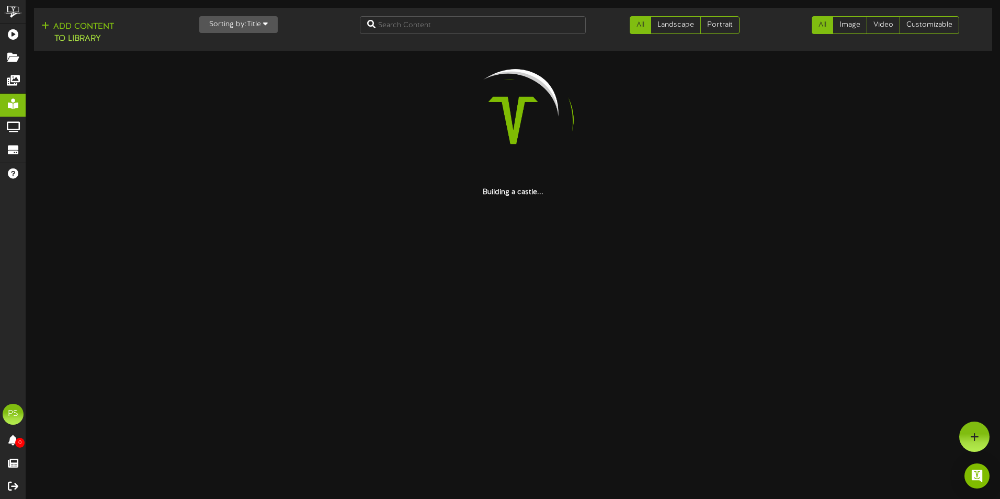
click at [920, 14] on div "Add Content to Library Sorting by: Title Newest Oldest Title All Landscape Port…" at bounding box center [513, 29] width 966 height 35
click at [921, 19] on link "Customizable" at bounding box center [930, 25] width 60 height 18
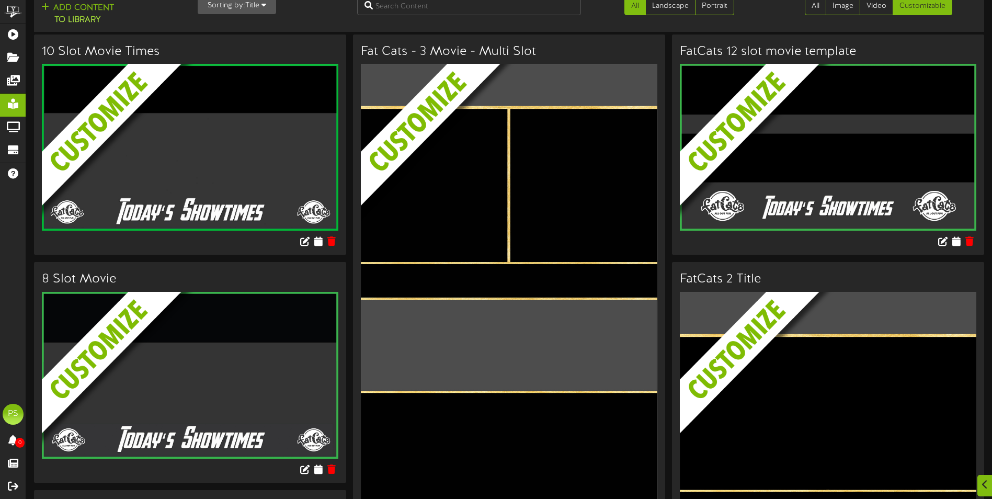
scroll to position [889, 0]
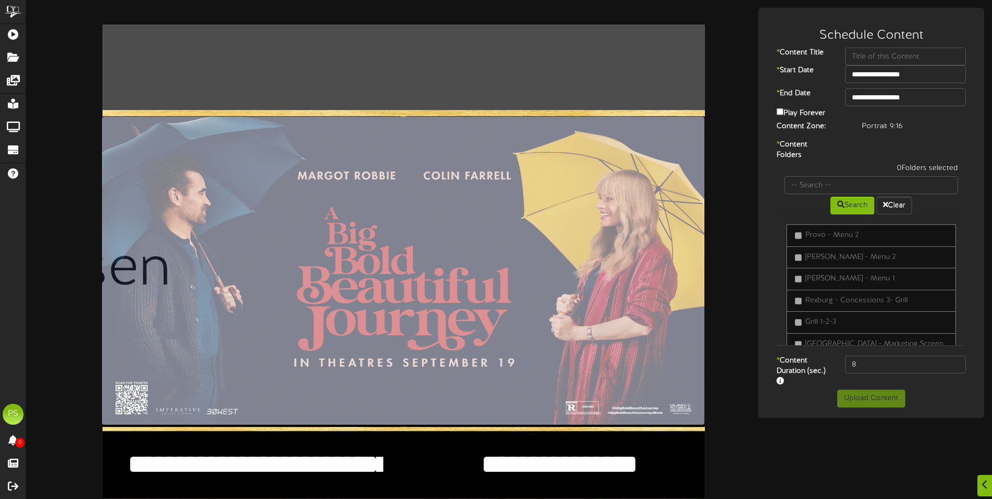
scroll to position [597, 0]
type input "**********"
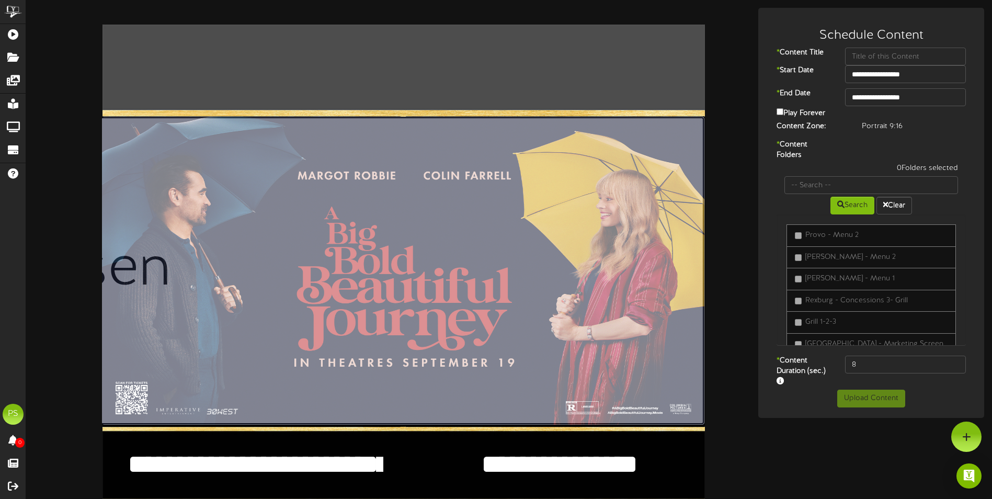
click at [365, 123] on input "file" at bounding box center [99, 271] width 1209 height 309
type input "**********"
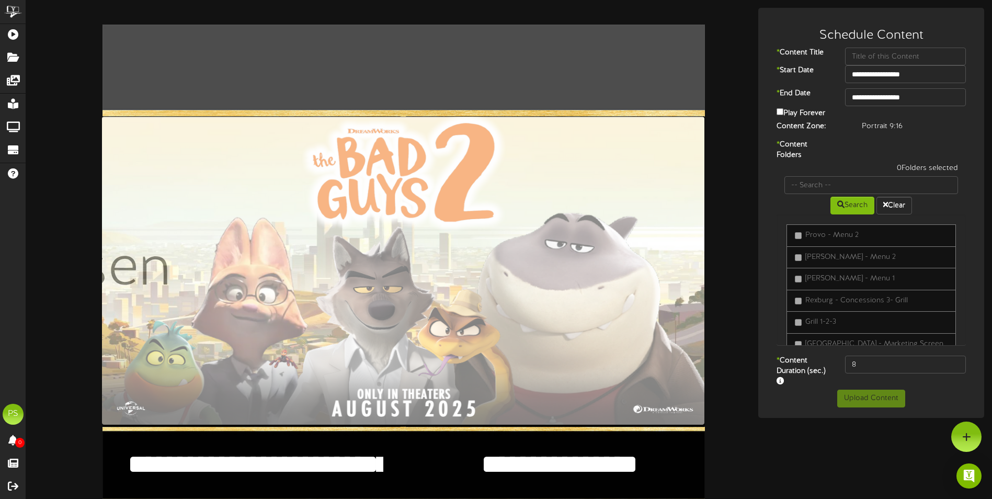
click at [296, 446] on textarea "**********" at bounding box center [253, 464] width 260 height 36
type textarea "**********"
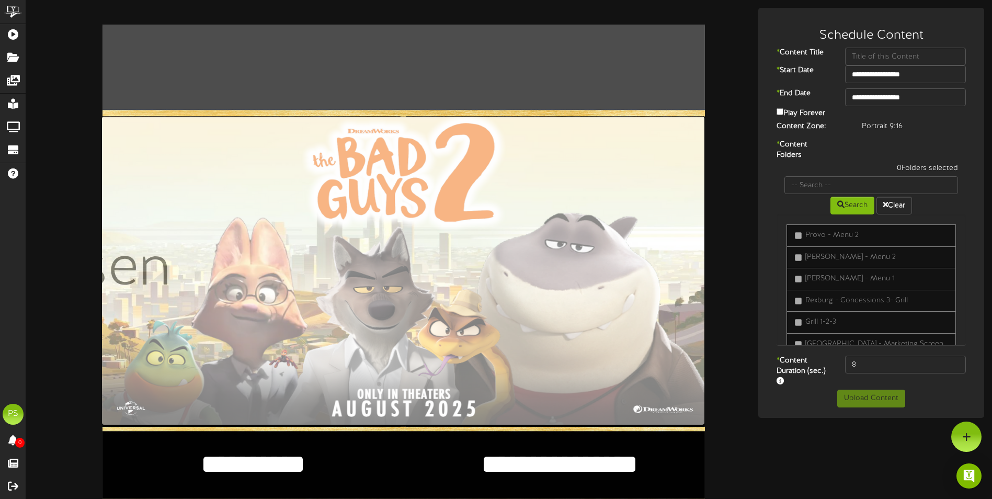
type textarea "*"
type textarea "*****"
type textarea "*"
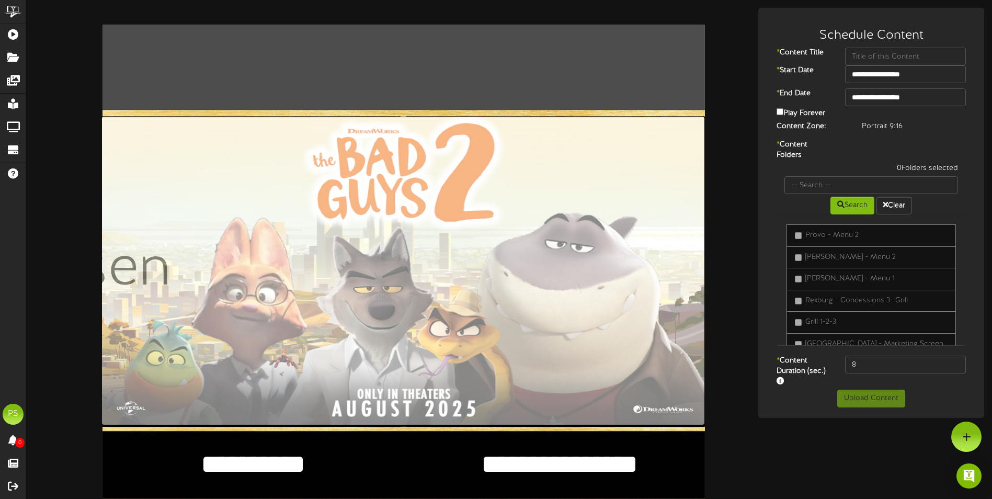
type textarea "****"
type textarea "*"
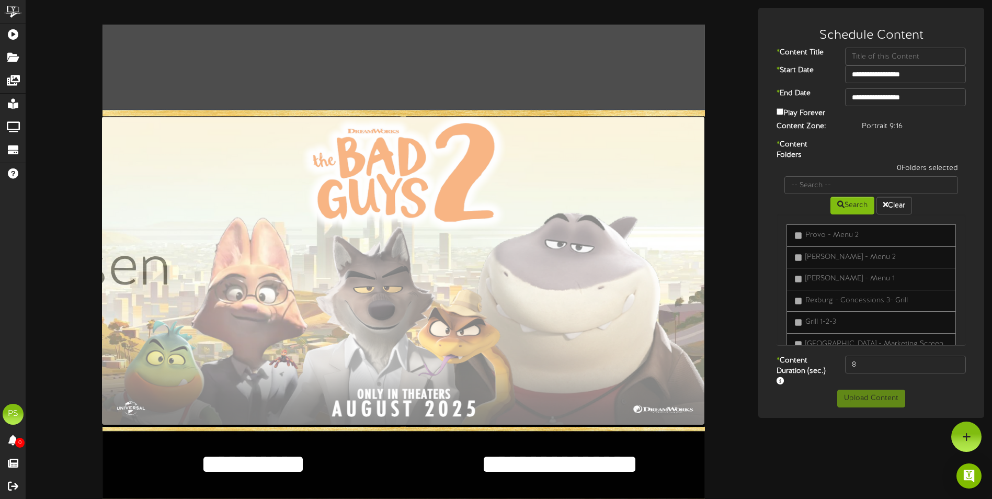
type textarea "*"
drag, startPoint x: 535, startPoint y: 317, endPoint x: 528, endPoint y: 315, distance: 7.1
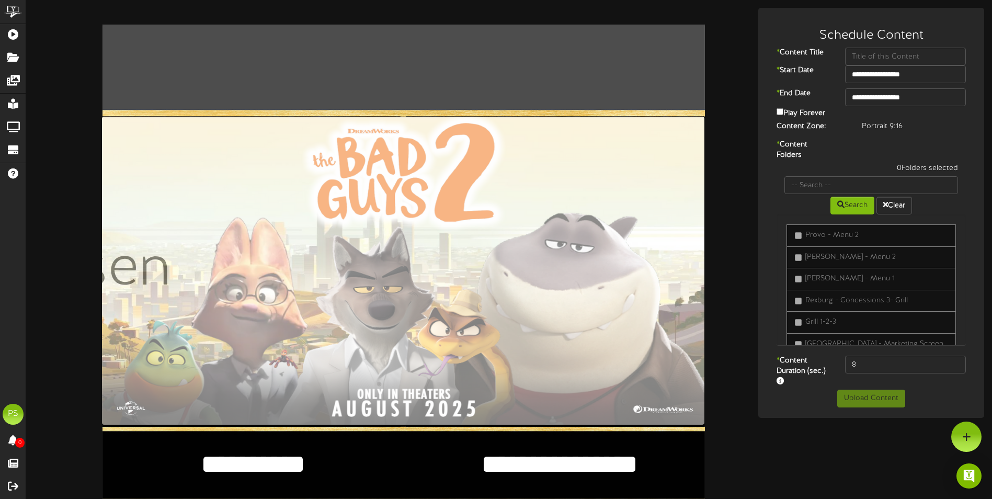
type textarea "****"
drag, startPoint x: 871, startPoint y: 290, endPoint x: 814, endPoint y: 304, distance: 59.2
click at [815, 356] on div "* Content Duration (sec.) 8" at bounding box center [871, 373] width 221 height 34
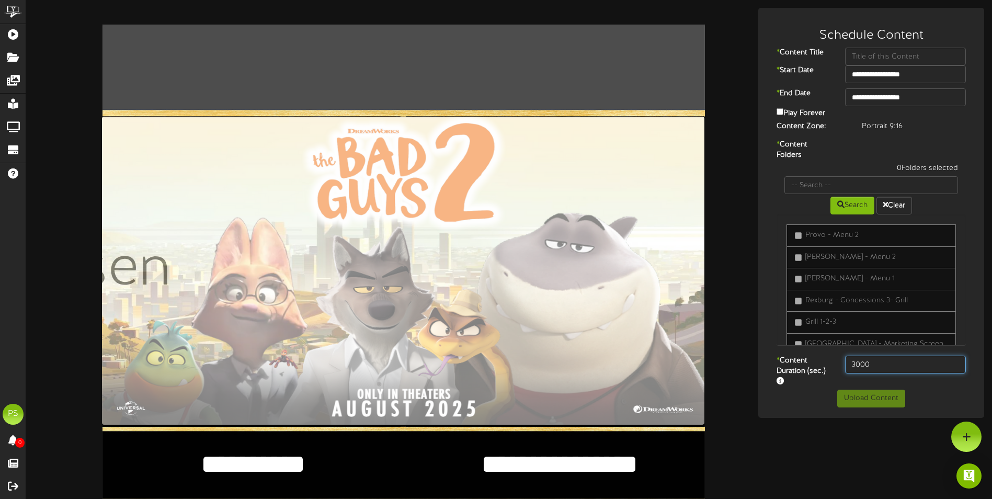
scroll to position [0, 0]
type input "3000"
click at [886, 99] on input "**********" at bounding box center [905, 97] width 121 height 18
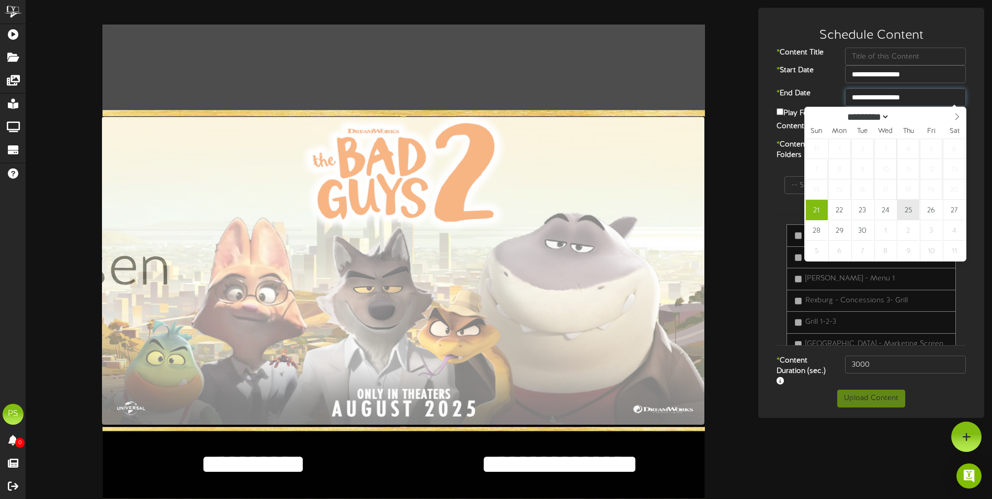
type input "**********"
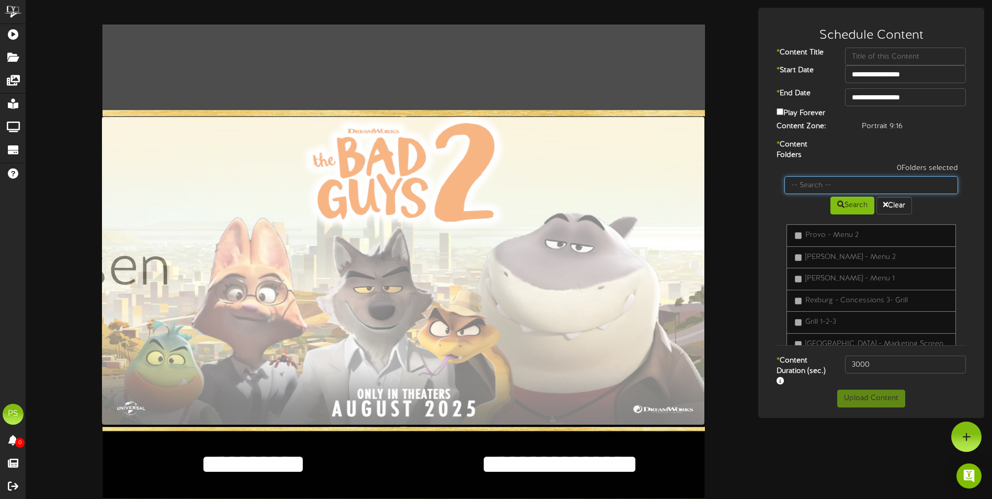
click at [841, 183] on input "text" at bounding box center [872, 185] width 174 height 18
type input "queen creek"
click at [849, 207] on button "Search" at bounding box center [853, 206] width 44 height 18
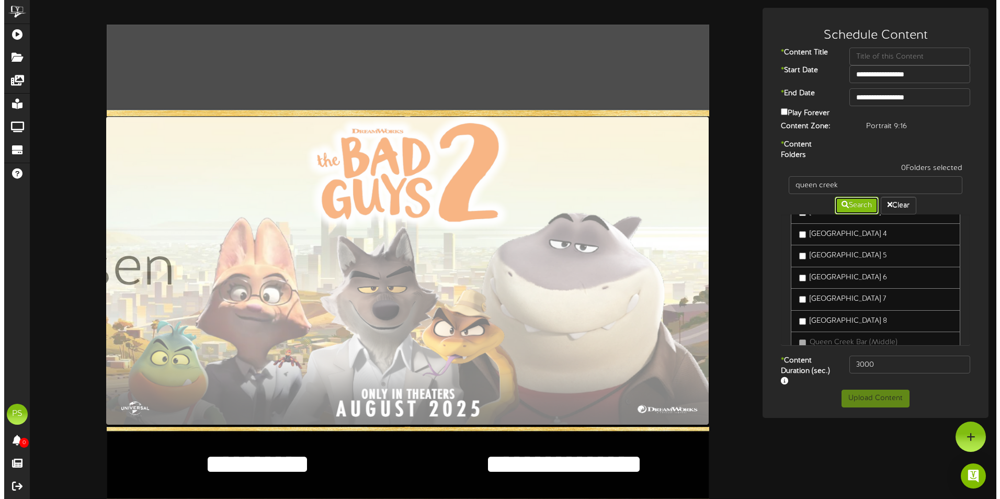
scroll to position [471, 0]
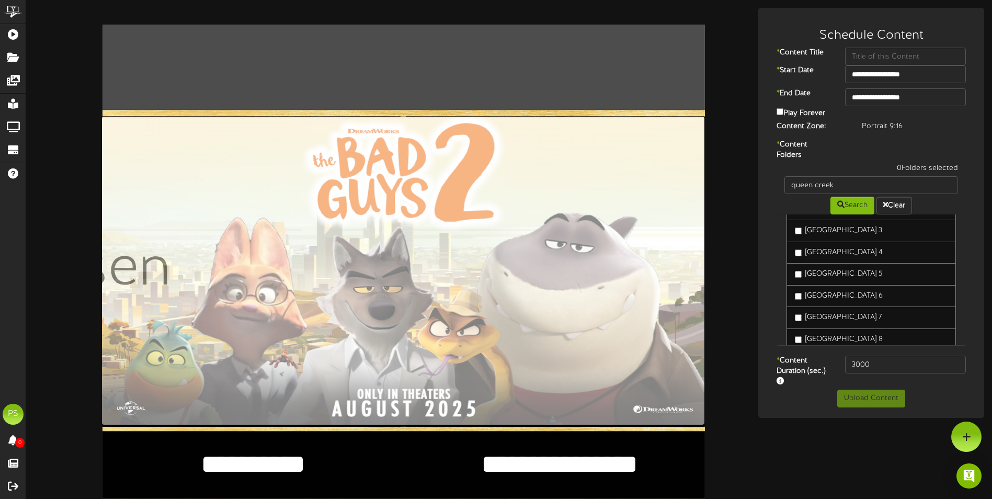
click at [854, 214] on label "[GEOGRAPHIC_DATA] 2" at bounding box center [838, 209] width 87 height 10
click at [906, 53] on input "text" at bounding box center [905, 57] width 121 height 18
type input "9.21"
click at [877, 397] on button "Upload Content" at bounding box center [871, 399] width 68 height 18
